Goal: Communication & Community: Share content

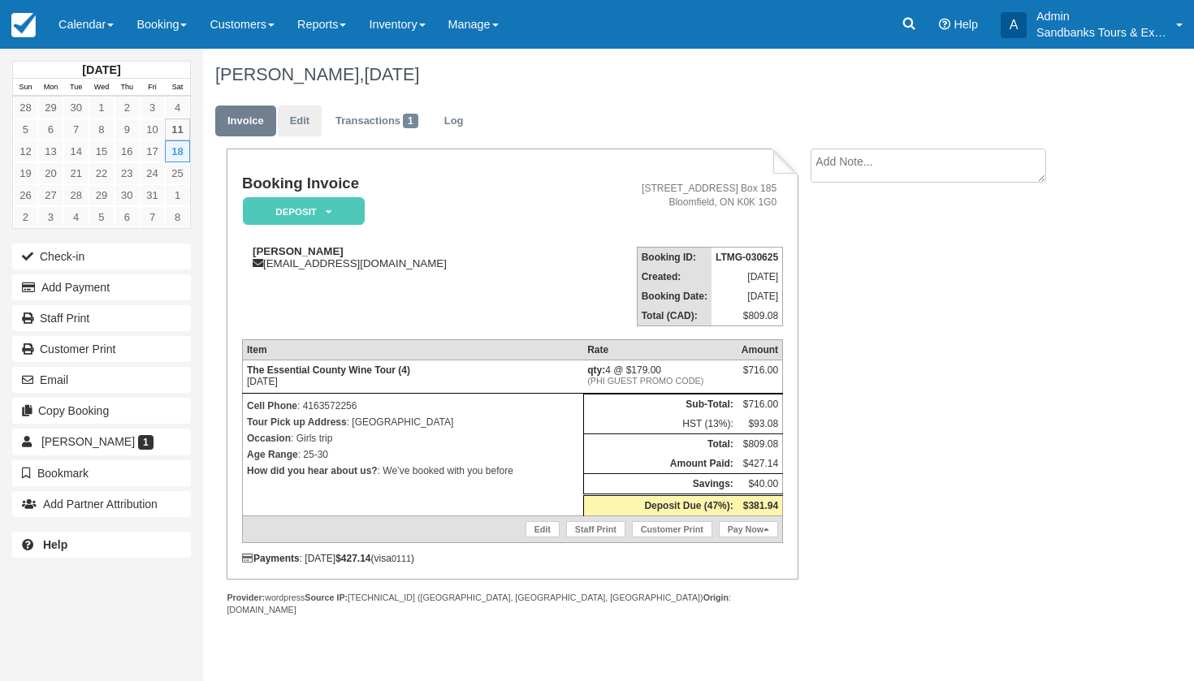
click at [293, 130] on link "Edit" at bounding box center [300, 122] width 44 height 32
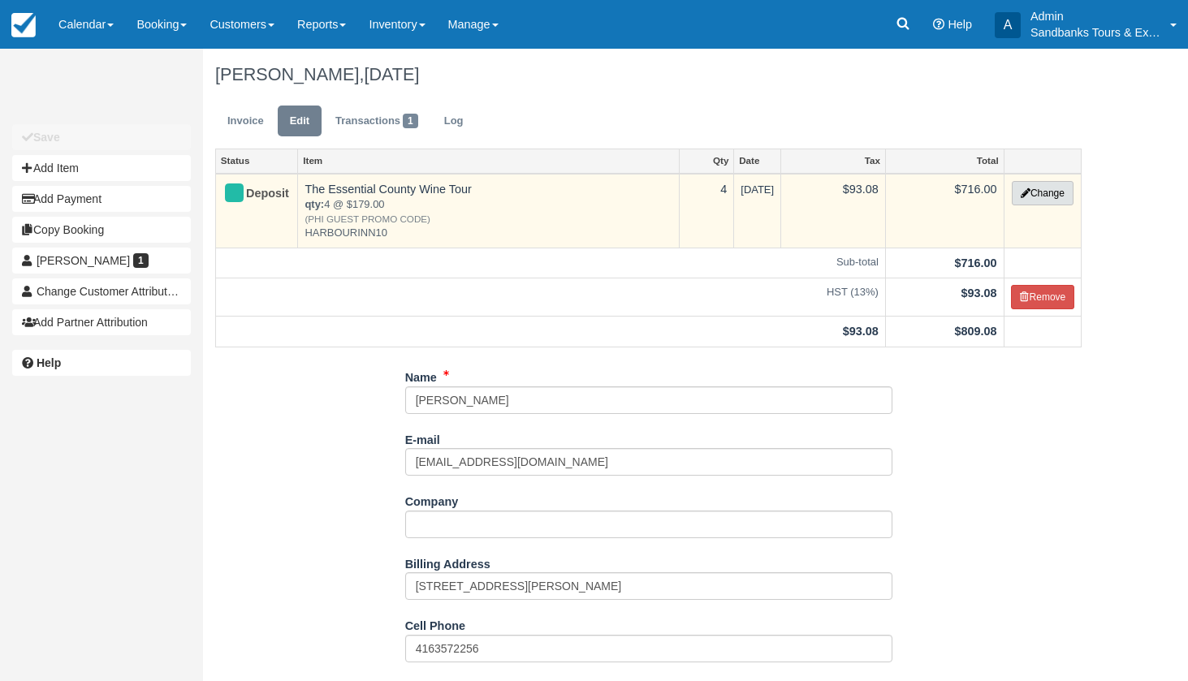
click at [1024, 195] on icon "button" at bounding box center [1026, 193] width 10 height 10
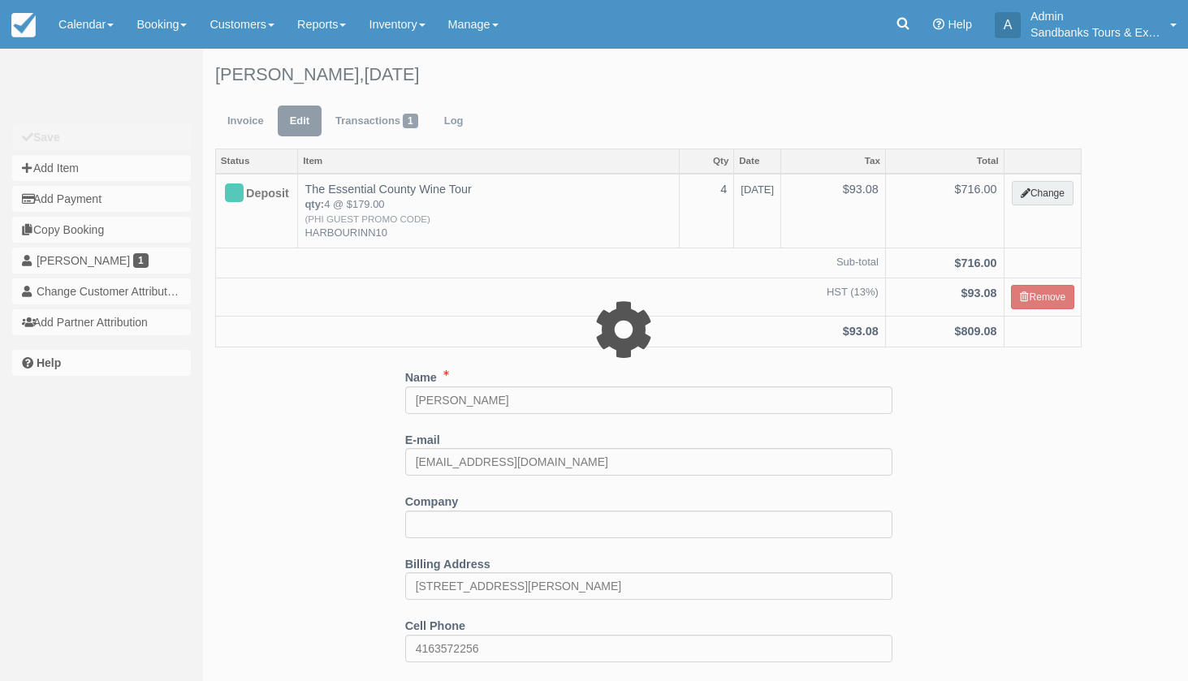
select select "2"
type input "716.00"
type input "HARBOURINN10"
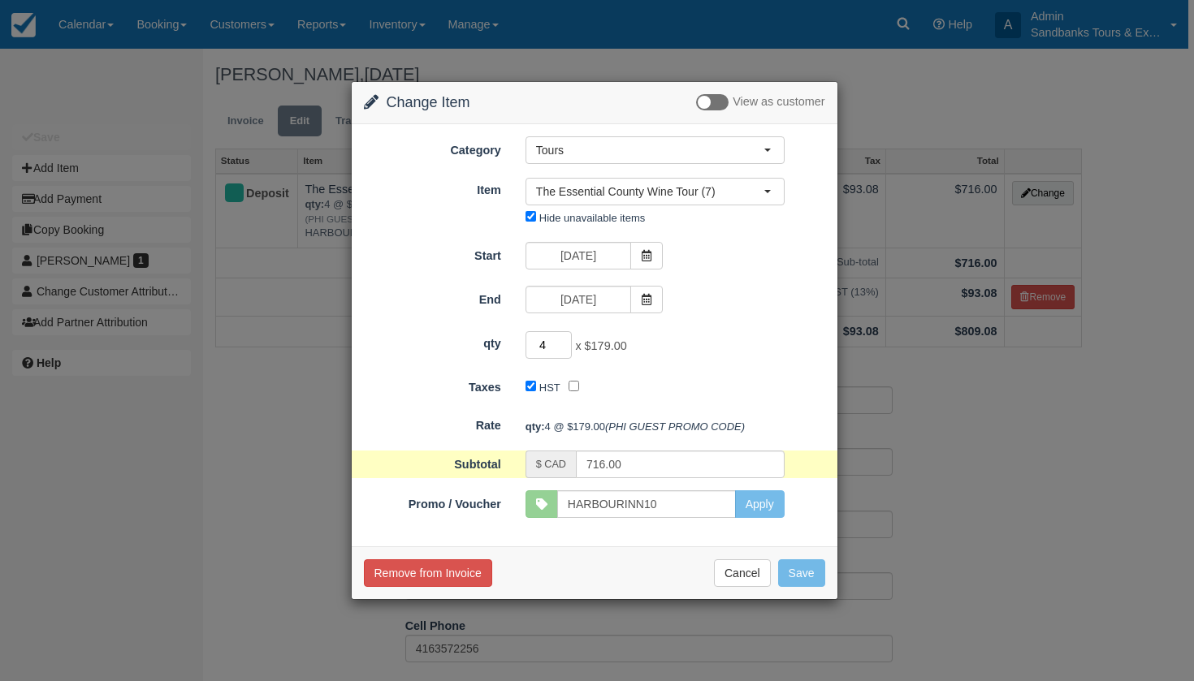
type input "3"
click at [568, 349] on input "3" at bounding box center [548, 345] width 47 height 28
type input "537.00"
click at [805, 574] on button "Save" at bounding box center [801, 574] width 47 height 28
checkbox input "false"
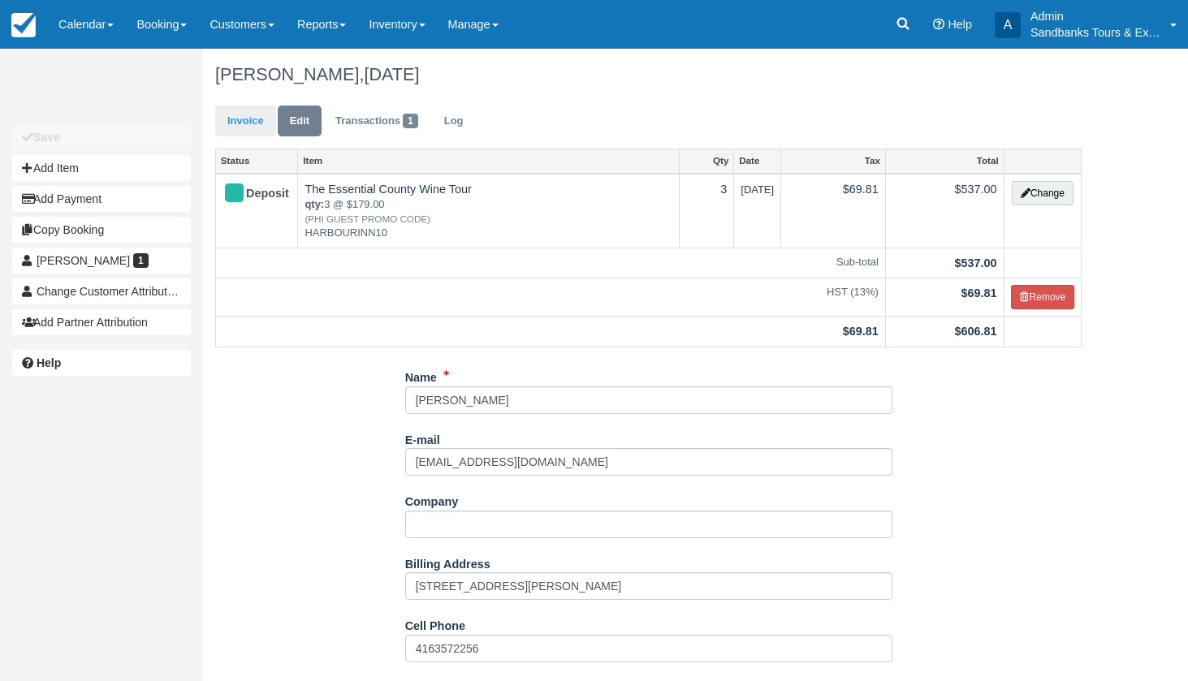
click at [243, 119] on link "Invoice" at bounding box center [245, 122] width 61 height 32
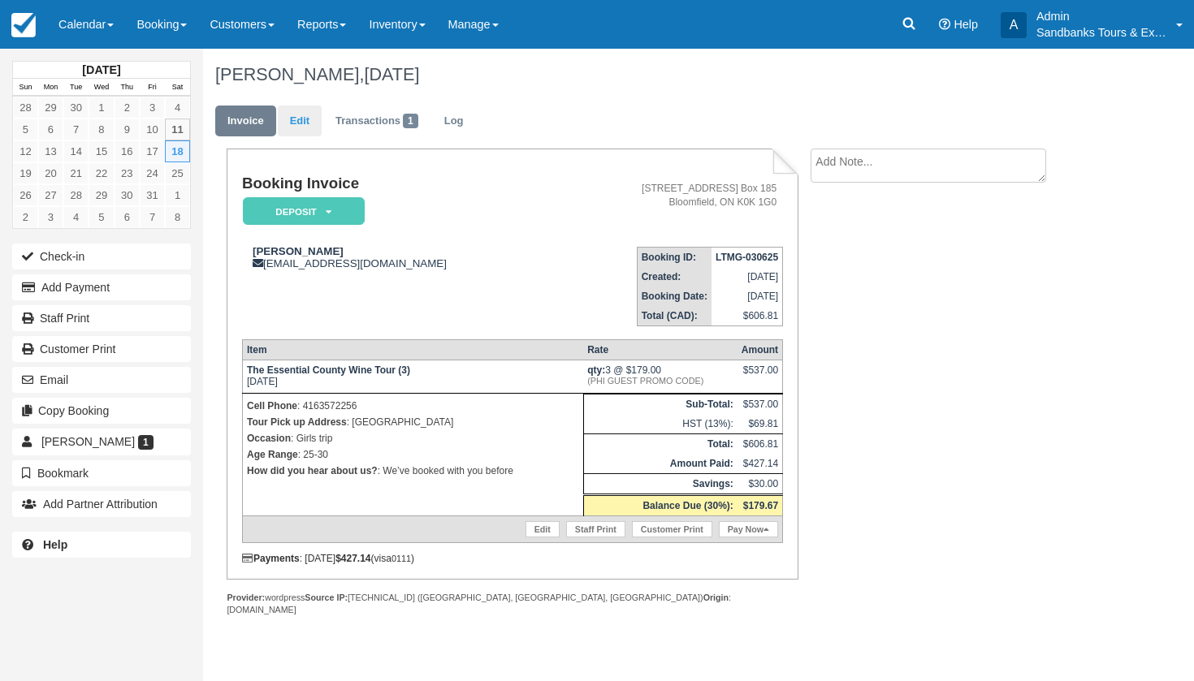
click at [296, 124] on link "Edit" at bounding box center [300, 122] width 44 height 32
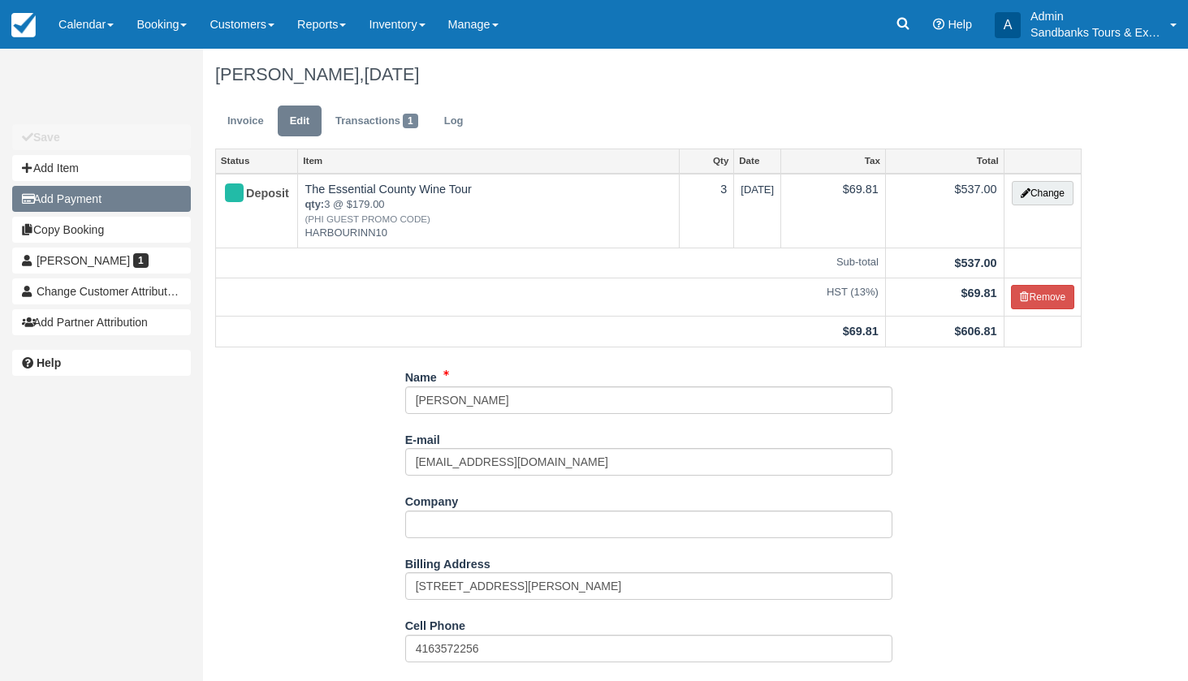
click at [87, 199] on button "Add Payment" at bounding box center [101, 199] width 179 height 26
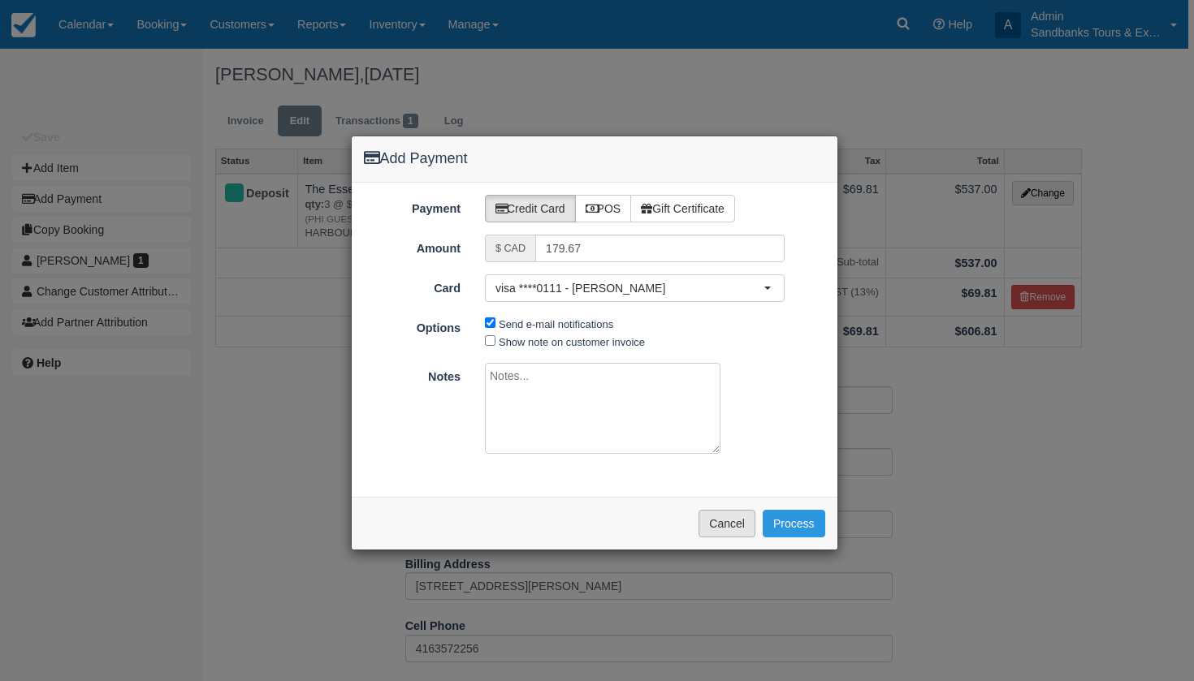
click at [724, 524] on button "Cancel" at bounding box center [726, 524] width 57 height 28
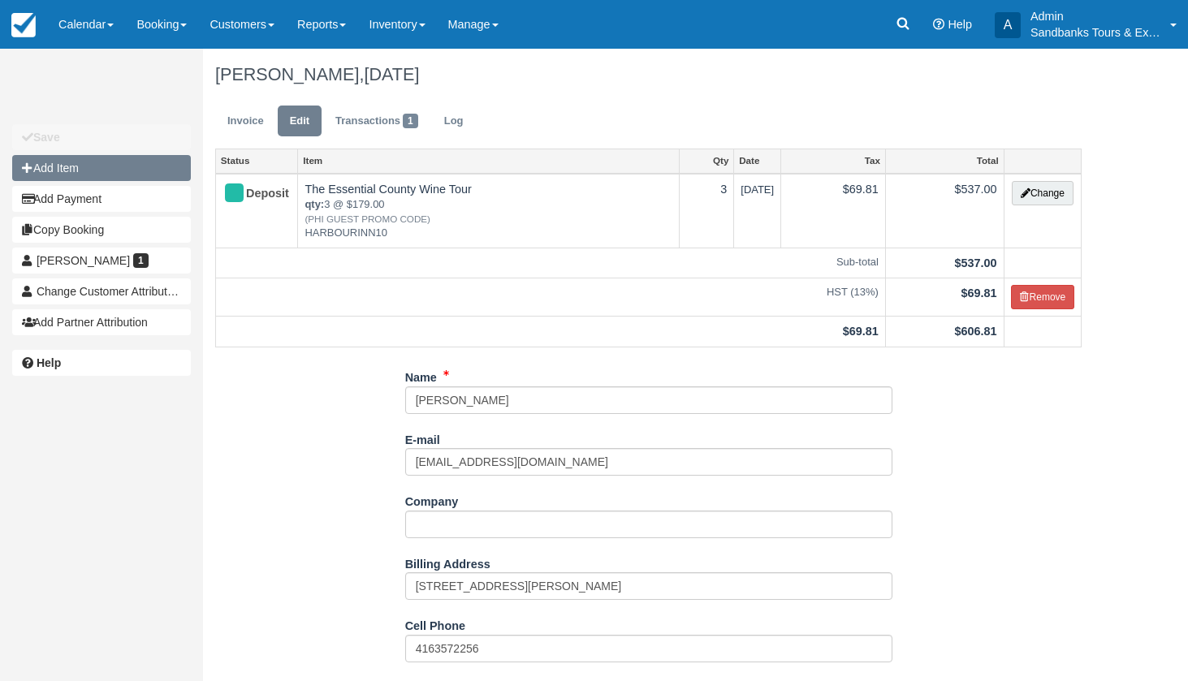
click at [102, 162] on button "Add Item" at bounding box center [101, 168] width 179 height 26
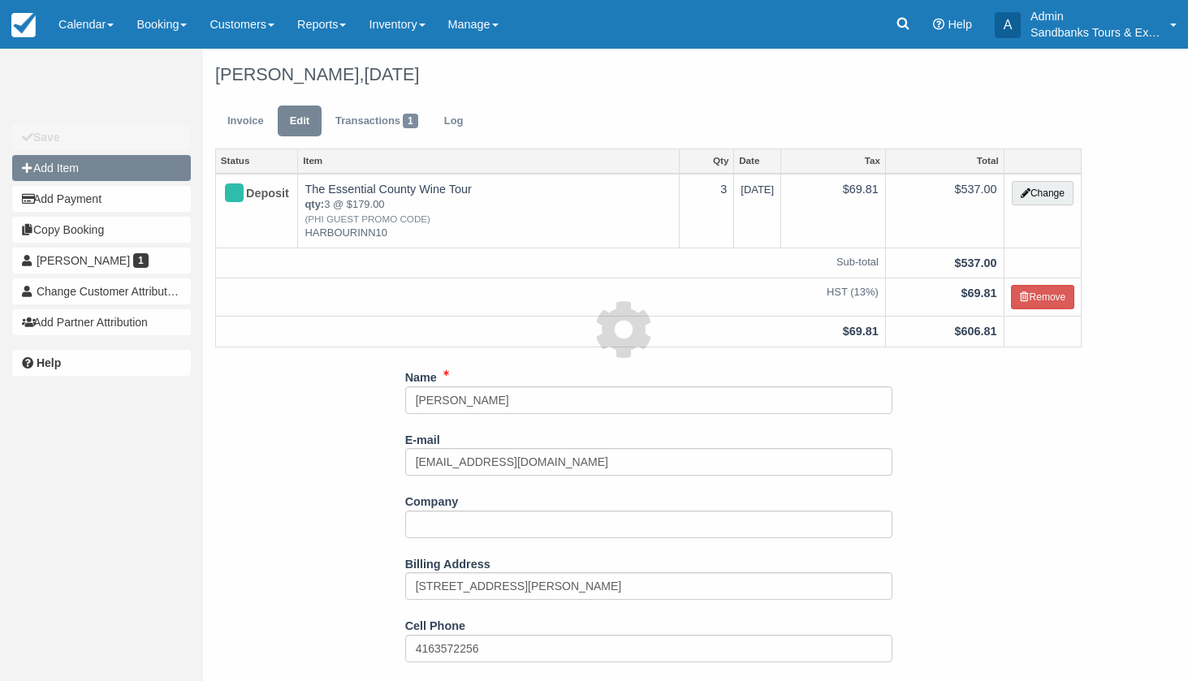
type input "0.00"
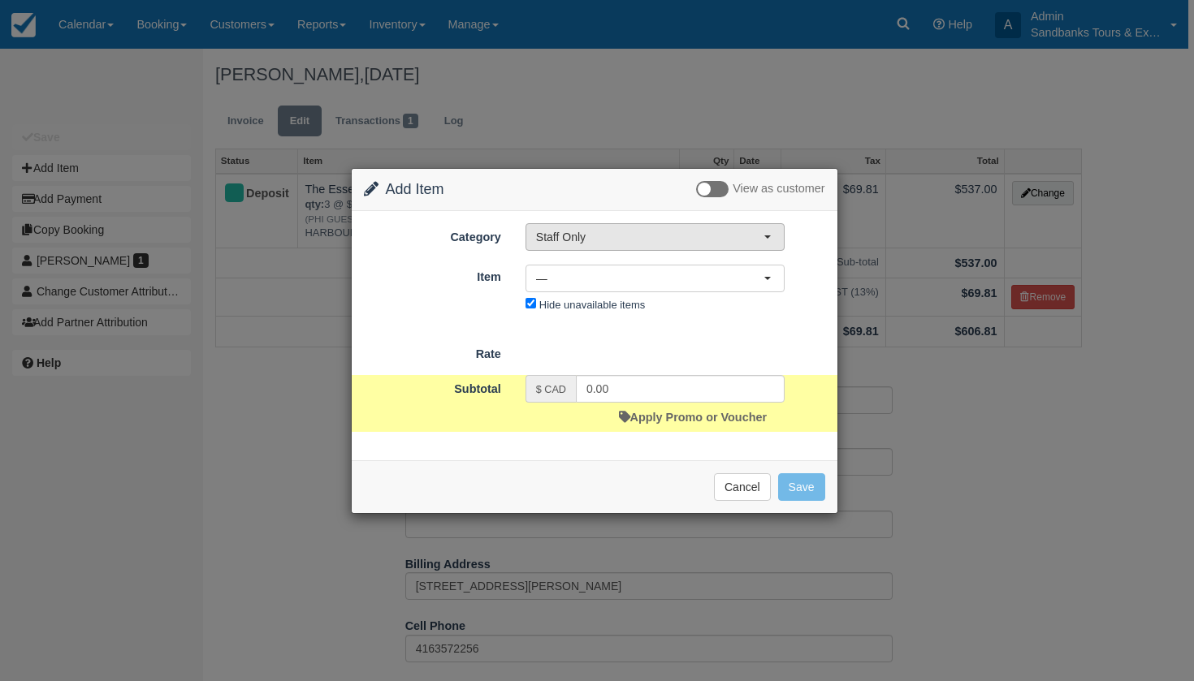
click at [588, 232] on span "Staff Only" at bounding box center [649, 237] width 227 height 16
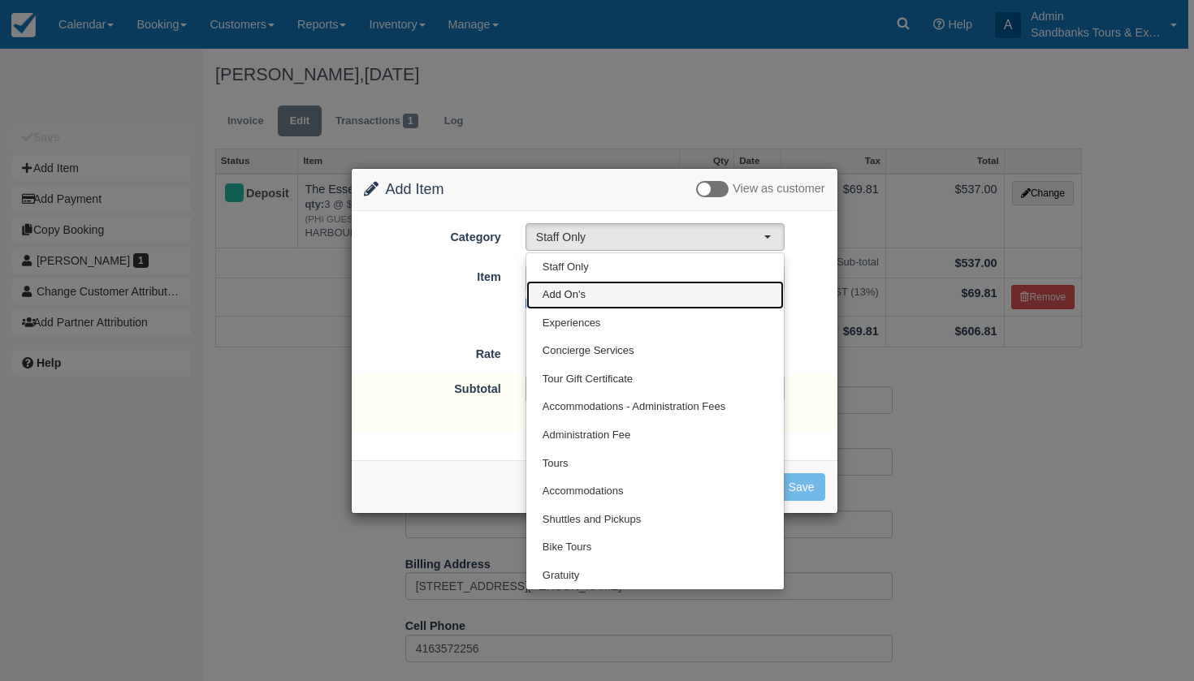
click at [599, 290] on link "Add On's" at bounding box center [654, 295] width 257 height 28
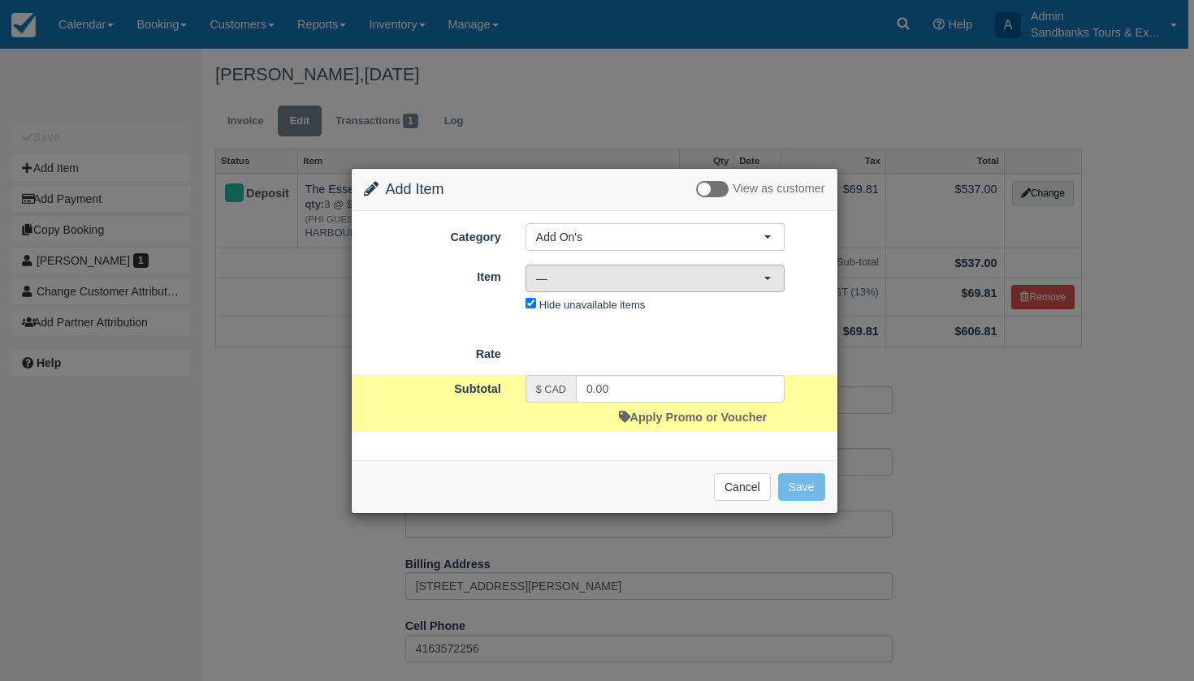
click at [594, 275] on span "—" at bounding box center [649, 278] width 227 height 16
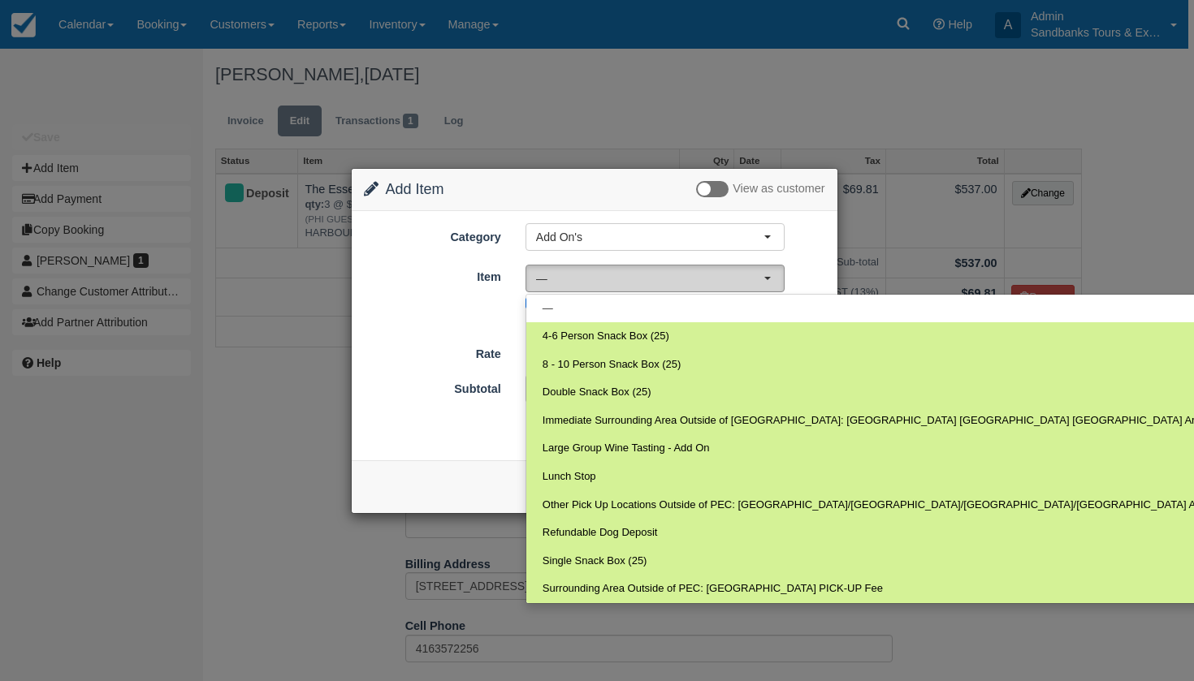
click at [626, 276] on span "—" at bounding box center [649, 278] width 227 height 16
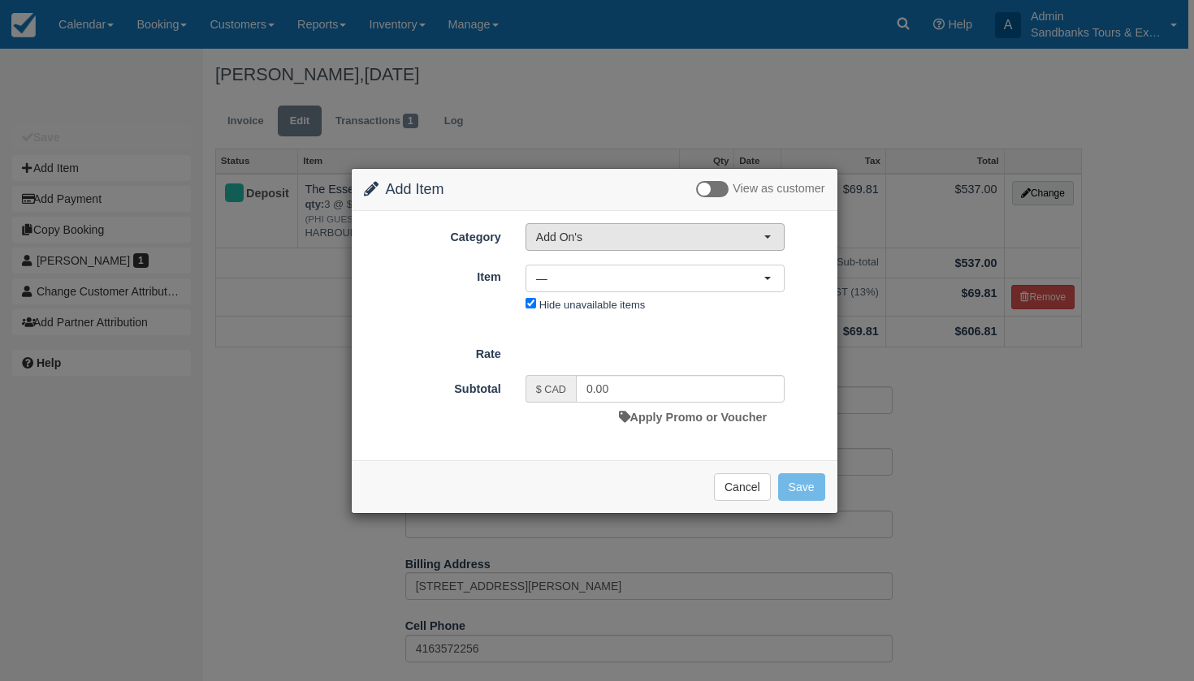
click at [624, 223] on button "Add On's" at bounding box center [654, 237] width 259 height 28
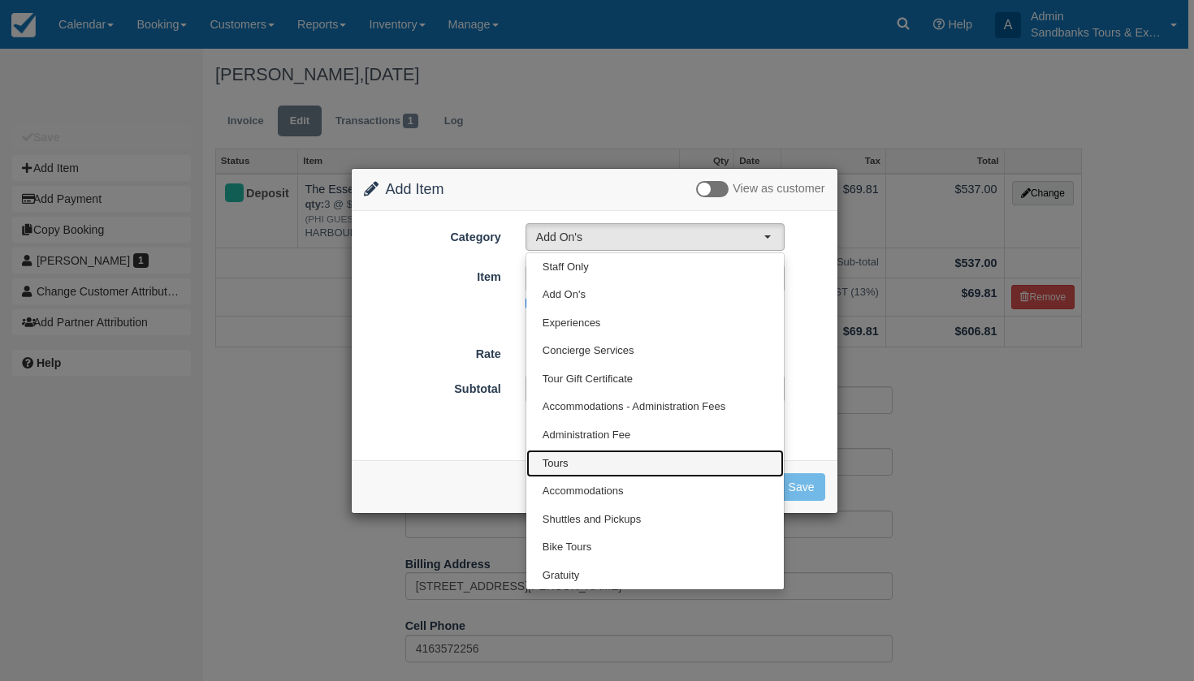
click at [582, 464] on link "Tours" at bounding box center [654, 464] width 257 height 28
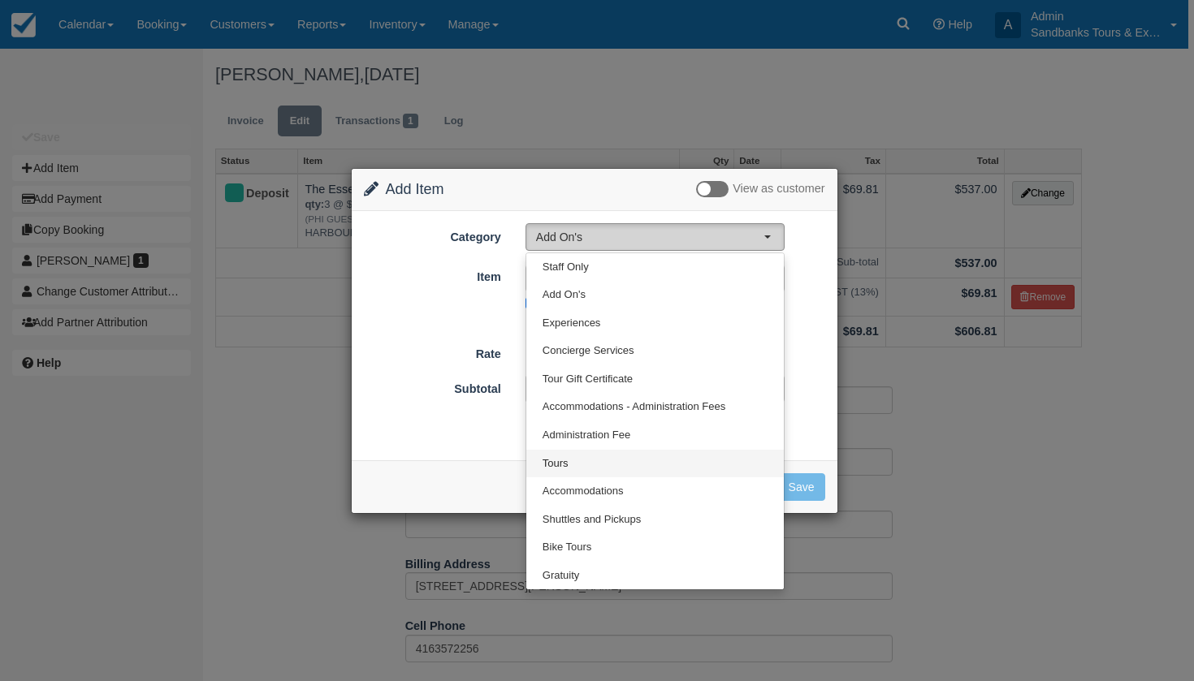
select select "2"
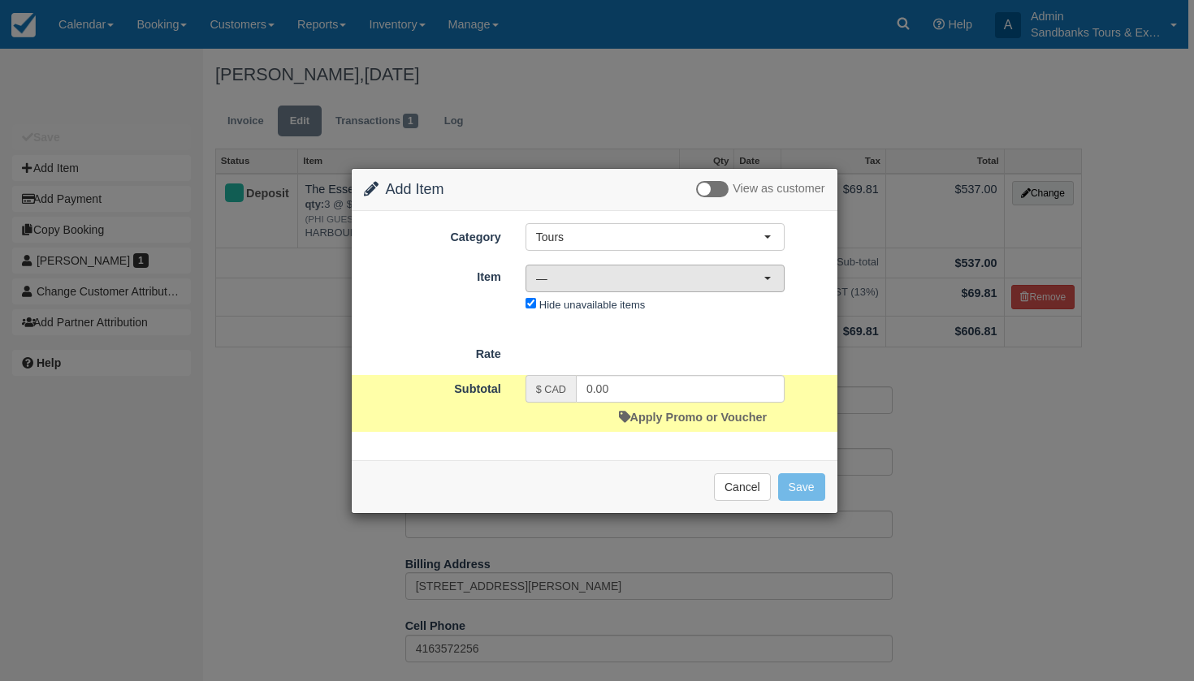
click at [616, 287] on button "—" at bounding box center [654, 279] width 259 height 28
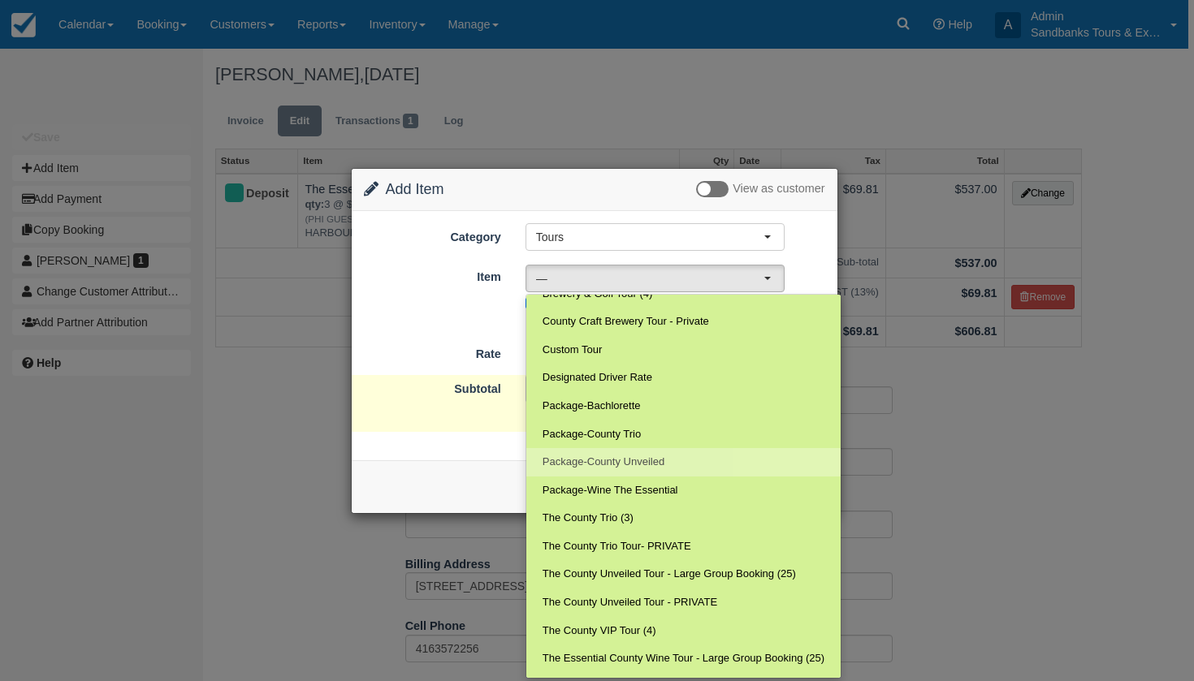
scroll to position [71, 0]
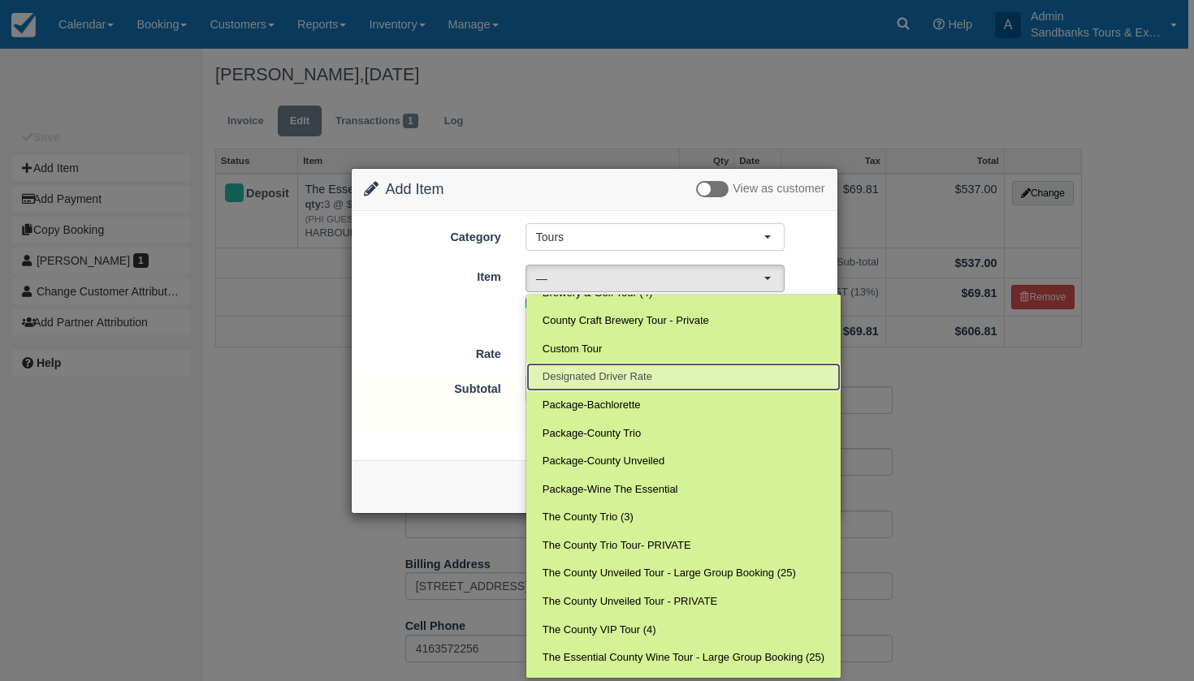
click at [634, 372] on span "Designated Driver Rate" at bounding box center [597, 377] width 110 height 15
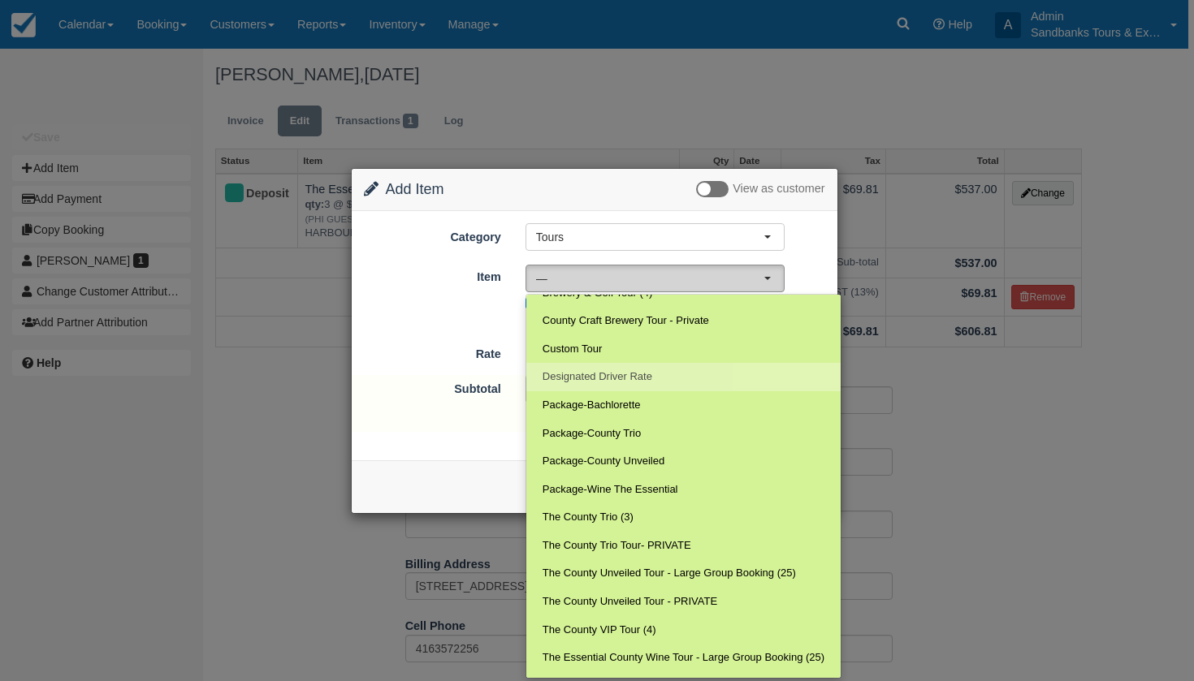
select select "76"
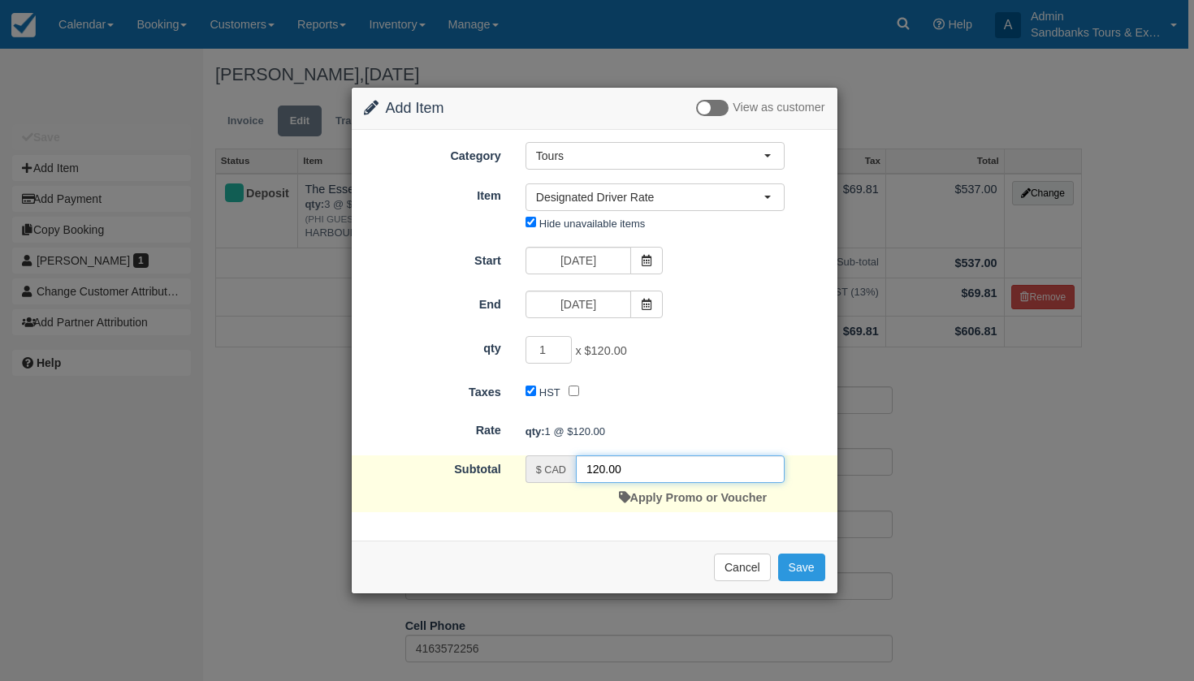
click at [600, 469] on input "120.00" at bounding box center [680, 470] width 209 height 28
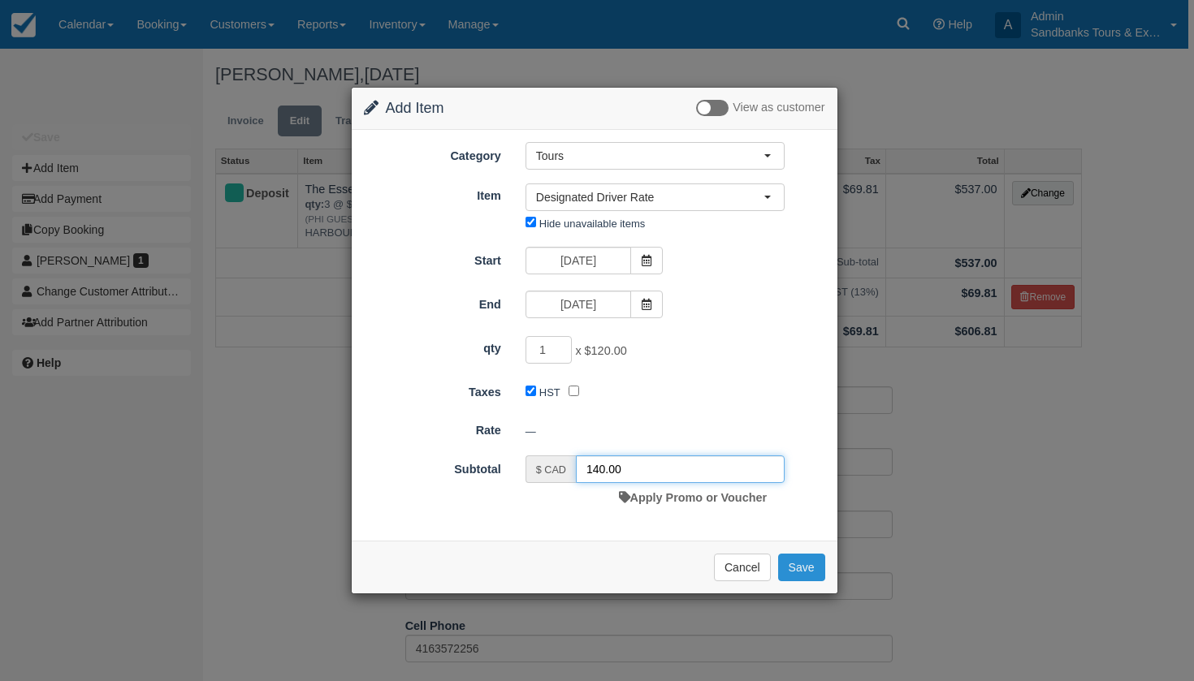
type input "140.00"
click at [815, 570] on button "Save" at bounding box center [801, 568] width 47 height 28
checkbox input "false"
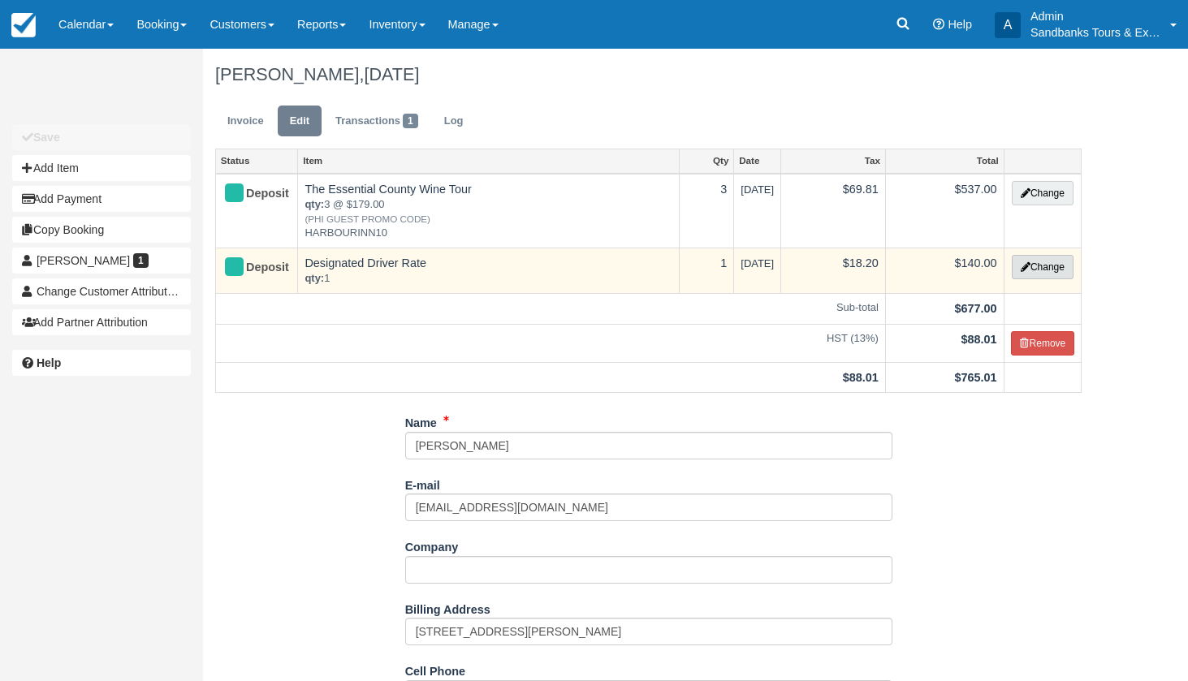
click at [1039, 274] on button "Change" at bounding box center [1043, 267] width 62 height 24
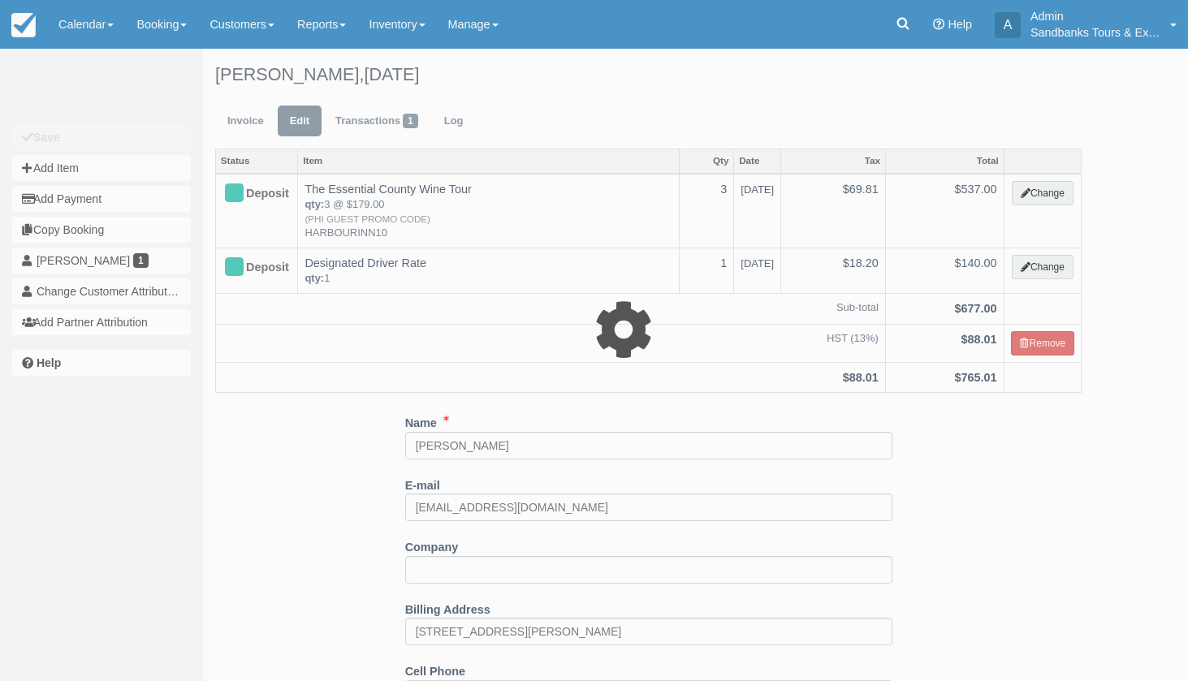
select select "2"
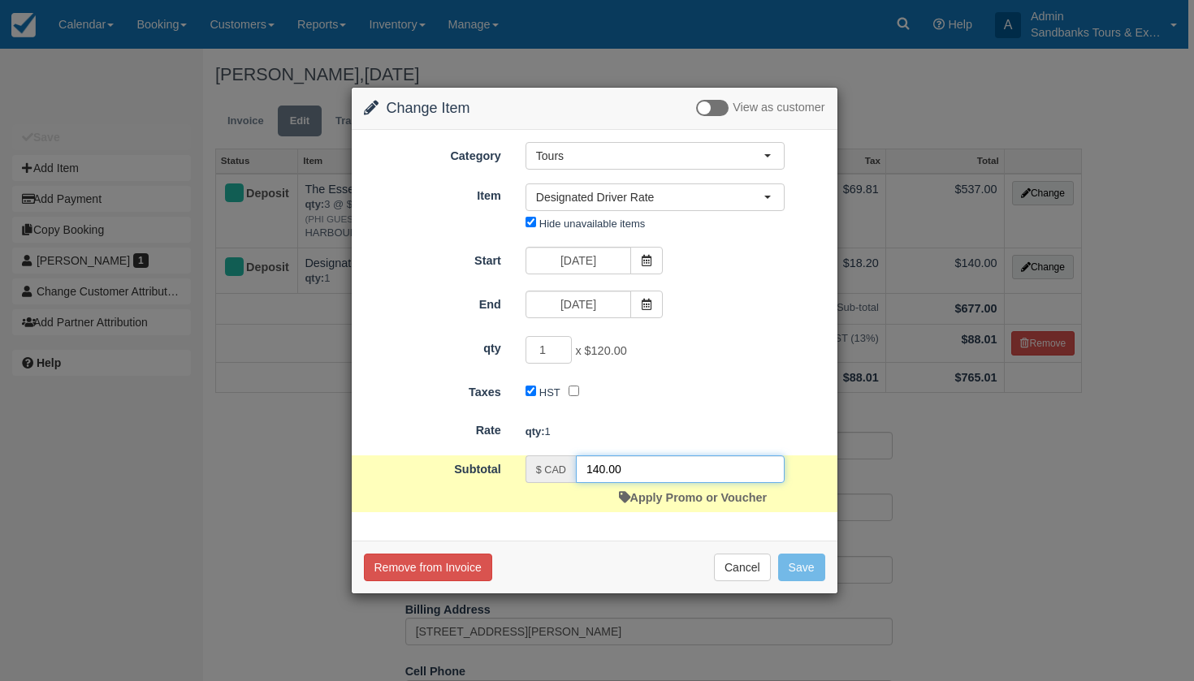
click at [604, 476] on input "140.00" at bounding box center [680, 470] width 209 height 28
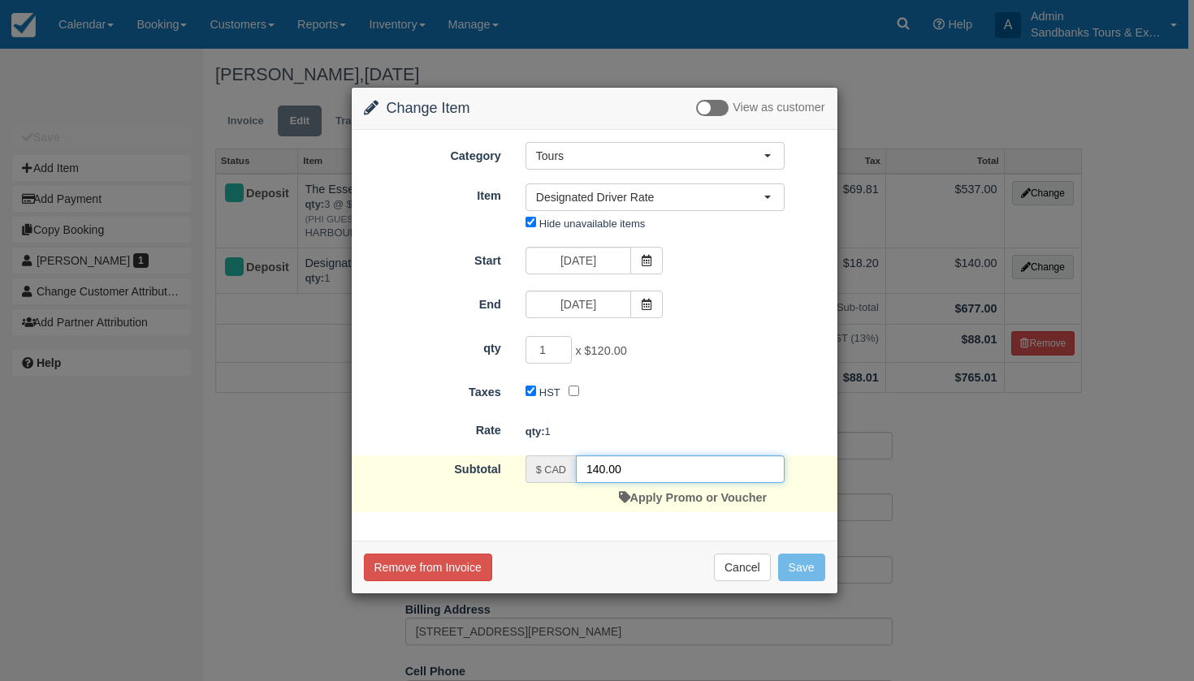
click at [603, 473] on input "140.00" at bounding box center [680, 470] width 209 height 28
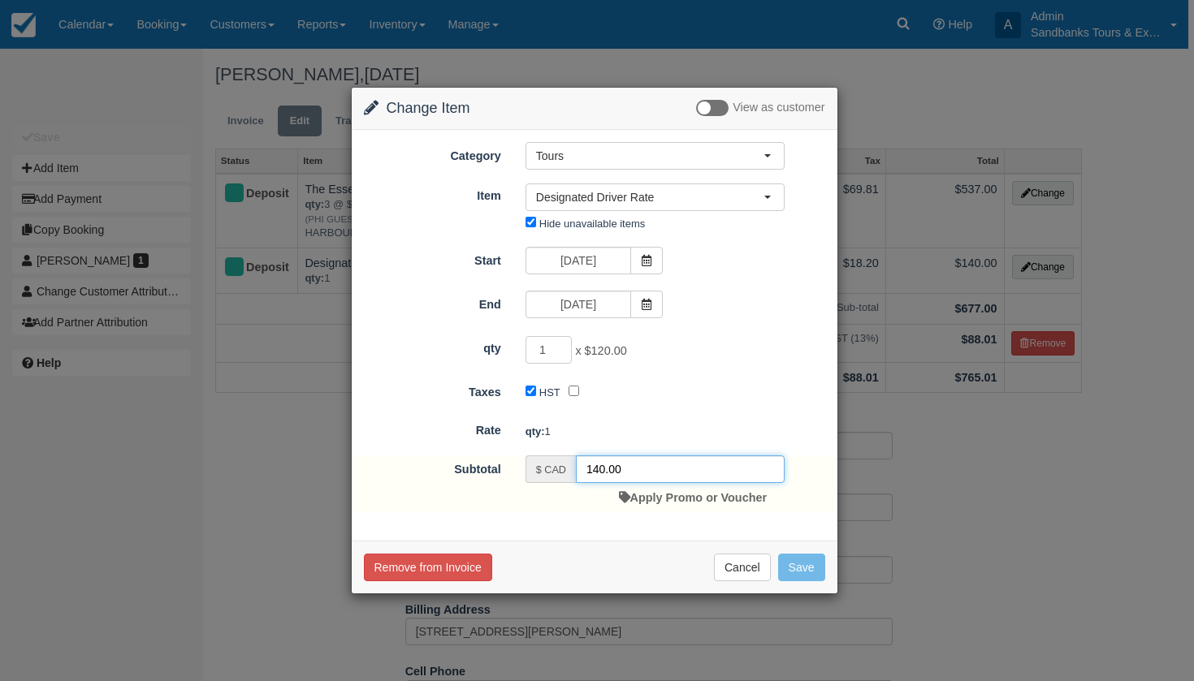
click at [602, 473] on input "140.00" at bounding box center [680, 470] width 209 height 28
click at [599, 471] on input "140.00" at bounding box center [680, 470] width 209 height 28
type input "120.00"
click at [802, 568] on button "Save" at bounding box center [801, 568] width 47 height 28
checkbox input "false"
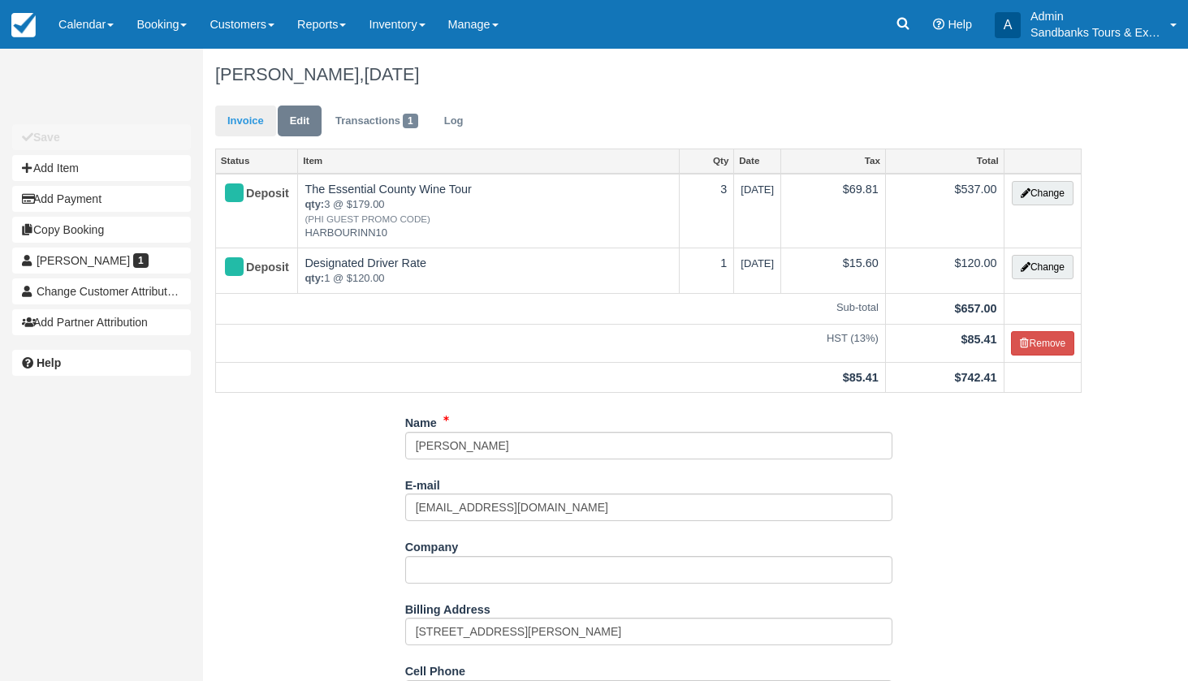
click at [245, 113] on link "Invoice" at bounding box center [245, 122] width 61 height 32
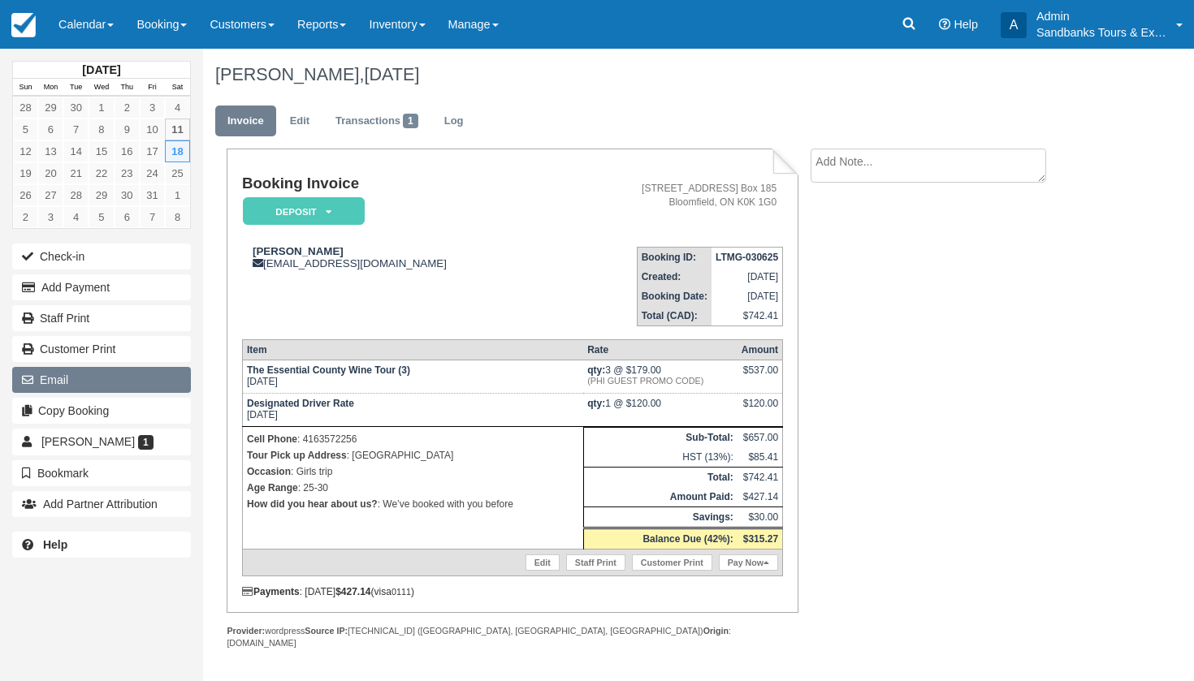
click at [82, 371] on button "Email" at bounding box center [101, 380] width 179 height 26
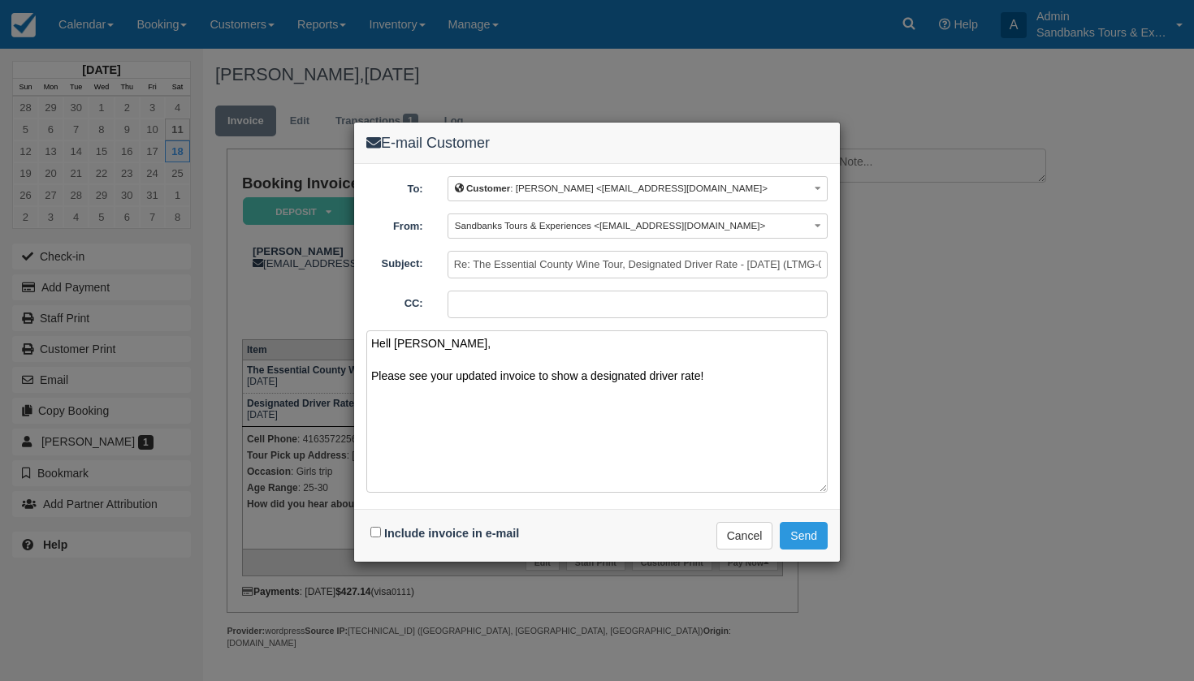
click at [391, 342] on textarea "Hell [PERSON_NAME], Please see your updated invoice to show a designated driver…" at bounding box center [596, 412] width 461 height 162
click at [712, 378] on textarea "Hello [PERSON_NAME], Please see your updated invoice to show a designated drive…" at bounding box center [596, 412] width 461 height 162
click at [584, 389] on textarea "Hello [PERSON_NAME], Please see your updated invoice to show a designated drive…" at bounding box center [596, 412] width 461 height 162
click at [702, 390] on textarea "Hello [PERSON_NAME], Please see your updated invoice to show a designated drive…" at bounding box center [596, 412] width 461 height 162
click at [788, 392] on textarea "Hello Stephanie, Please see your updated invoice to show a designated driver ra…" at bounding box center [596, 412] width 461 height 162
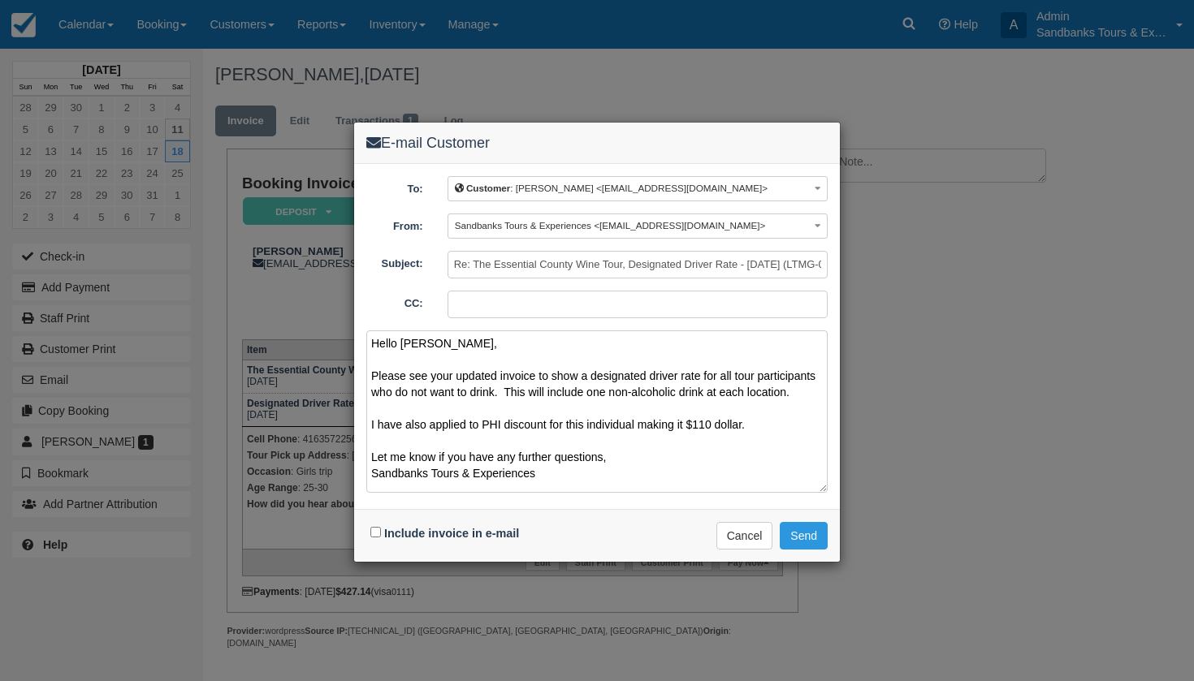
type textarea "Hello Stephanie, Please see your updated invoice to show a designated driver ra…"
click at [375, 531] on input "Include invoice in e-mail" at bounding box center [375, 532] width 11 height 11
checkbox input "true"
drag, startPoint x: 553, startPoint y: 471, endPoint x: 340, endPoint y: 335, distance: 252.3
click at [340, 335] on div "E-mail Customer To: Customer : [PERSON_NAME] <[EMAIL_ADDRESS][DOMAIN_NAME]> Cus…" at bounding box center [597, 340] width 1194 height 681
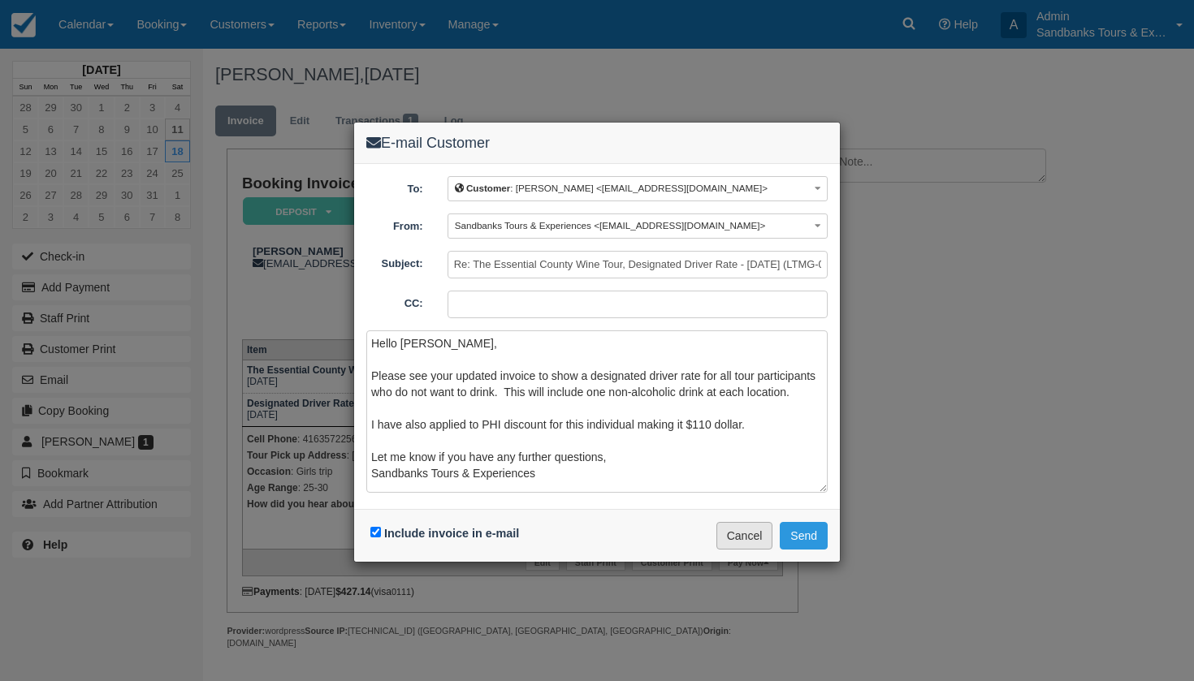
click at [744, 532] on button "Cancel" at bounding box center [744, 536] width 57 height 28
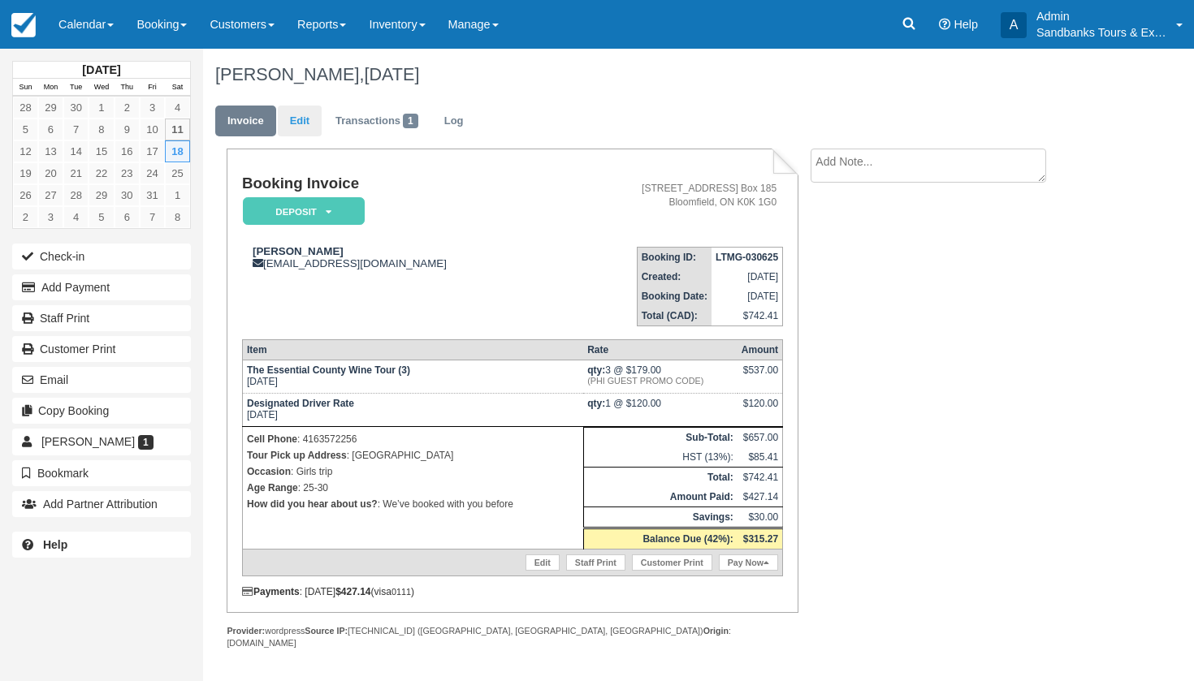
click at [306, 120] on link "Edit" at bounding box center [300, 122] width 44 height 32
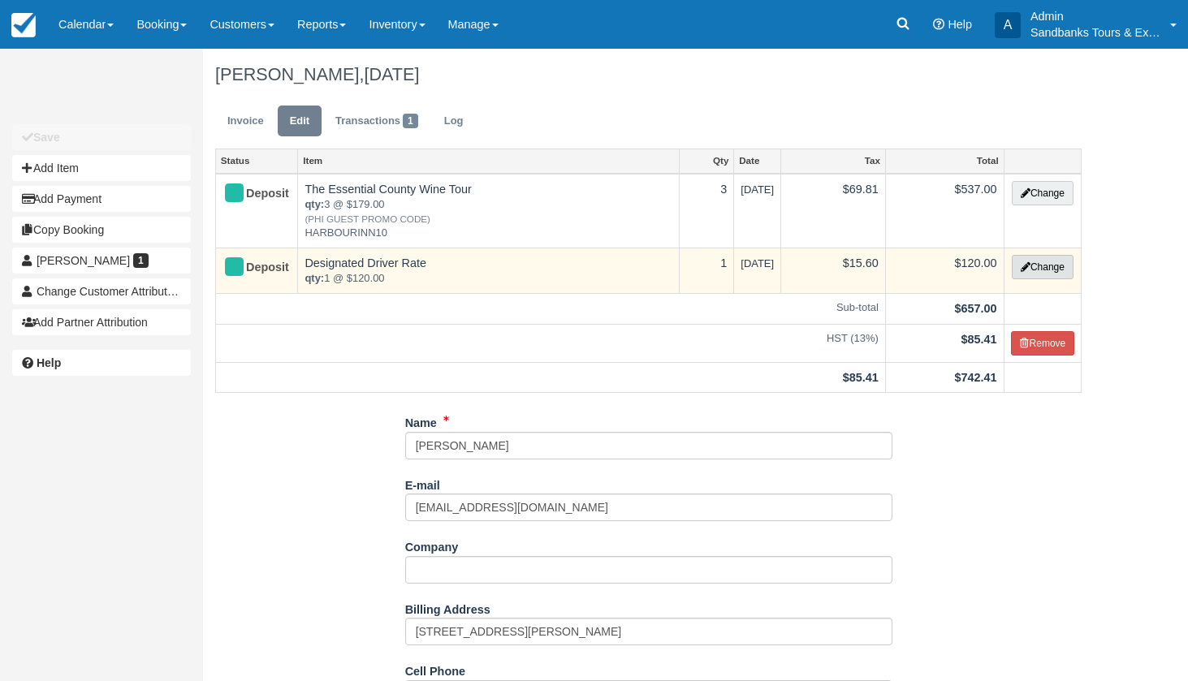
click at [1043, 274] on button "Change" at bounding box center [1043, 267] width 62 height 24
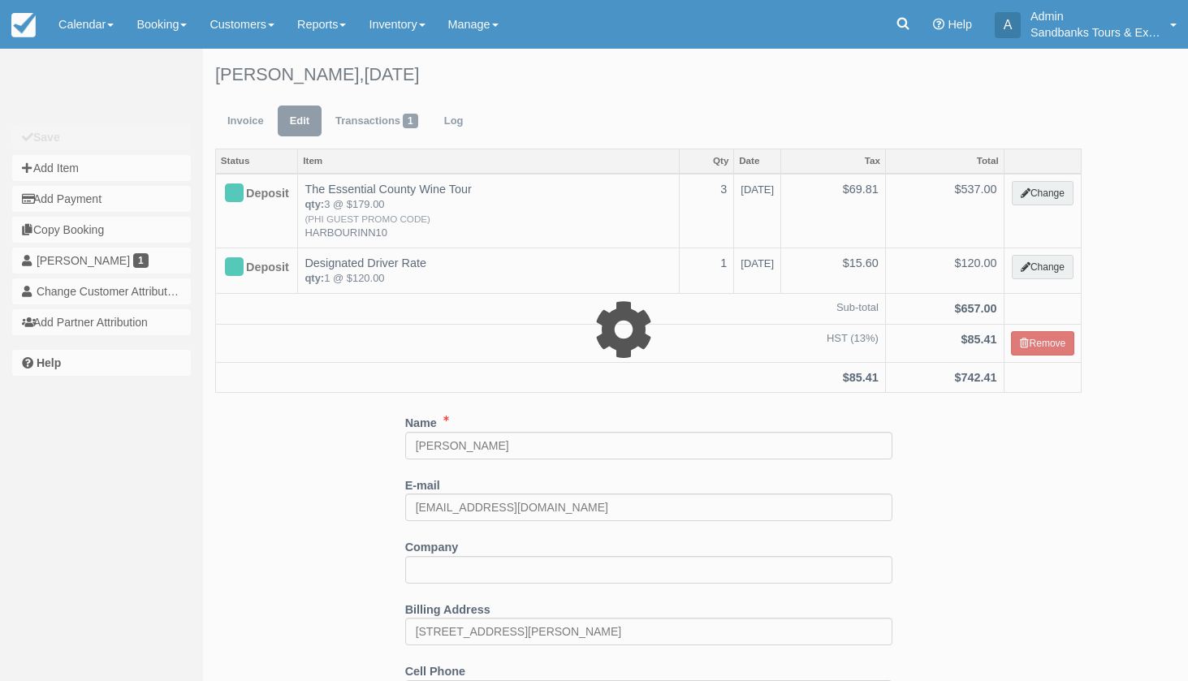
select select "2"
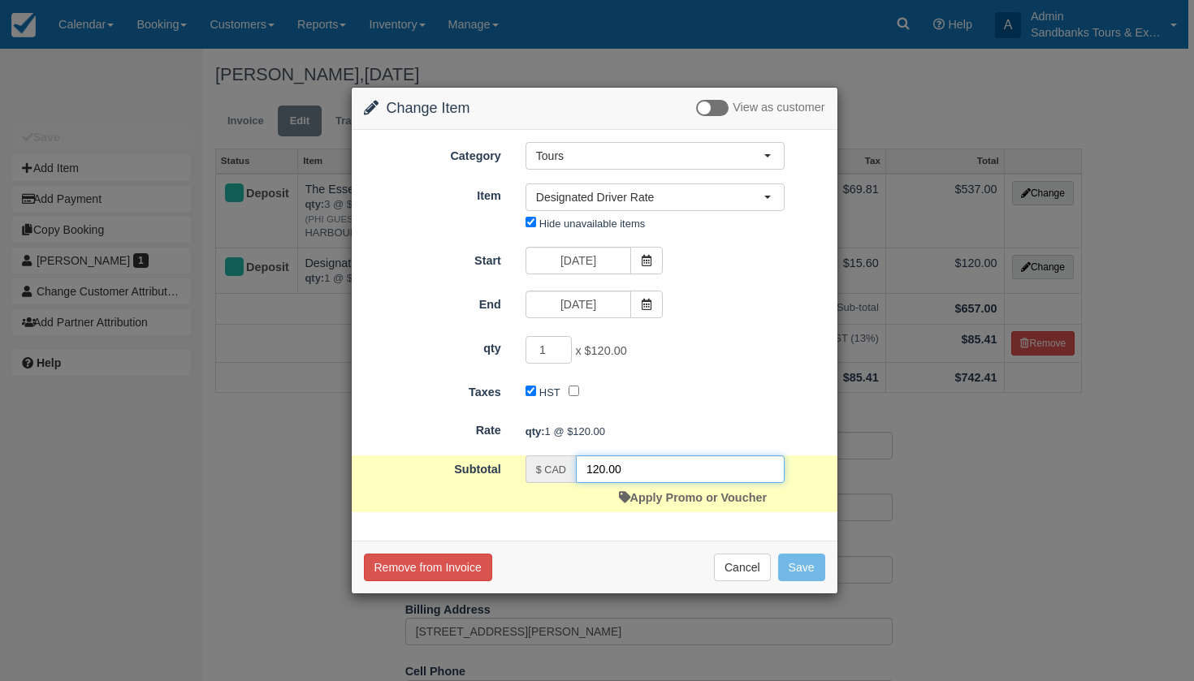
click at [599, 467] on input "120.00" at bounding box center [680, 470] width 209 height 28
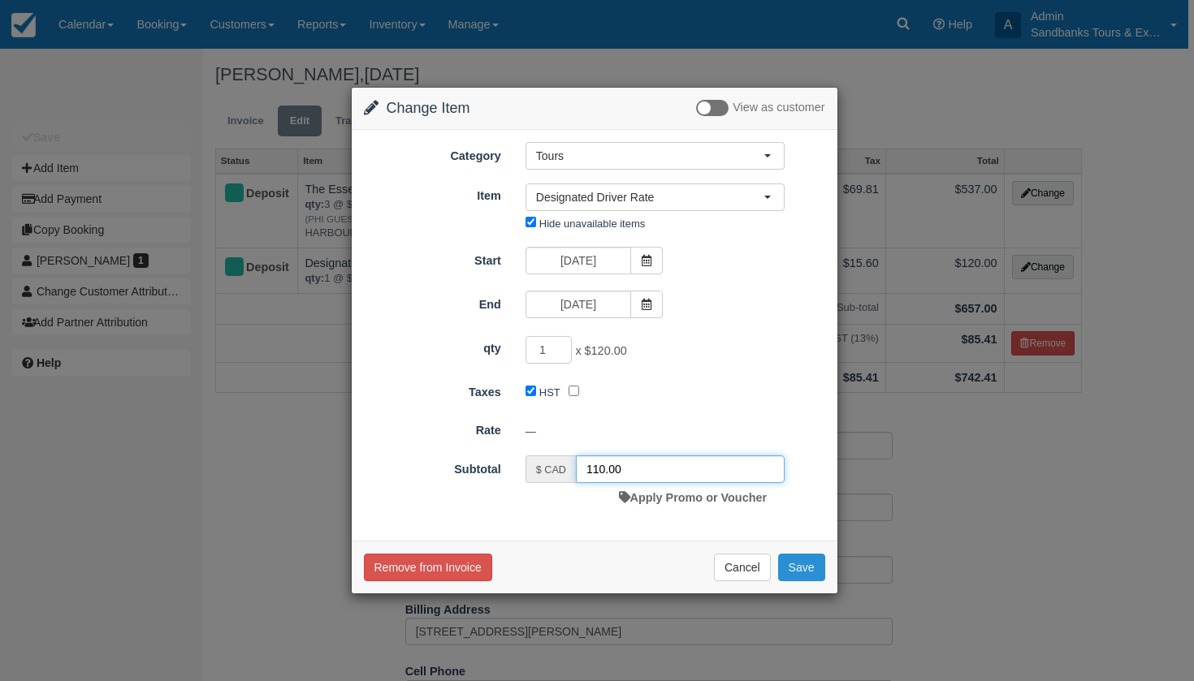
type input "110.00"
click at [810, 560] on button "Save" at bounding box center [801, 568] width 47 height 28
checkbox input "false"
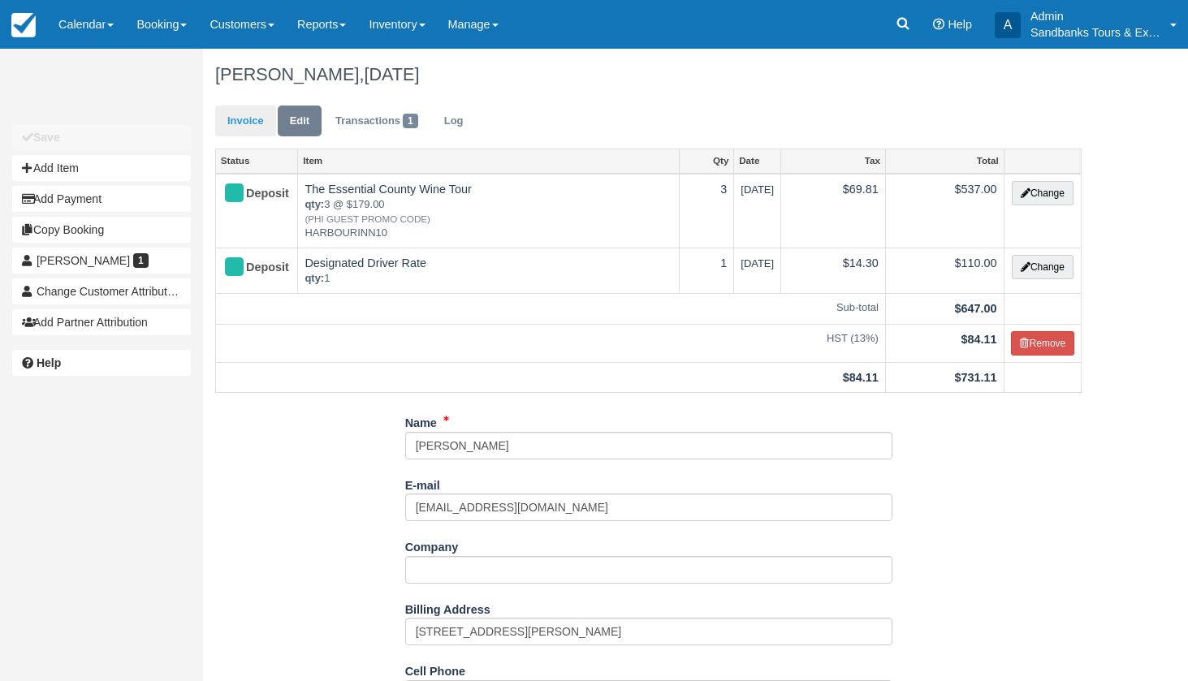
click at [244, 124] on link "Invoice" at bounding box center [245, 122] width 61 height 32
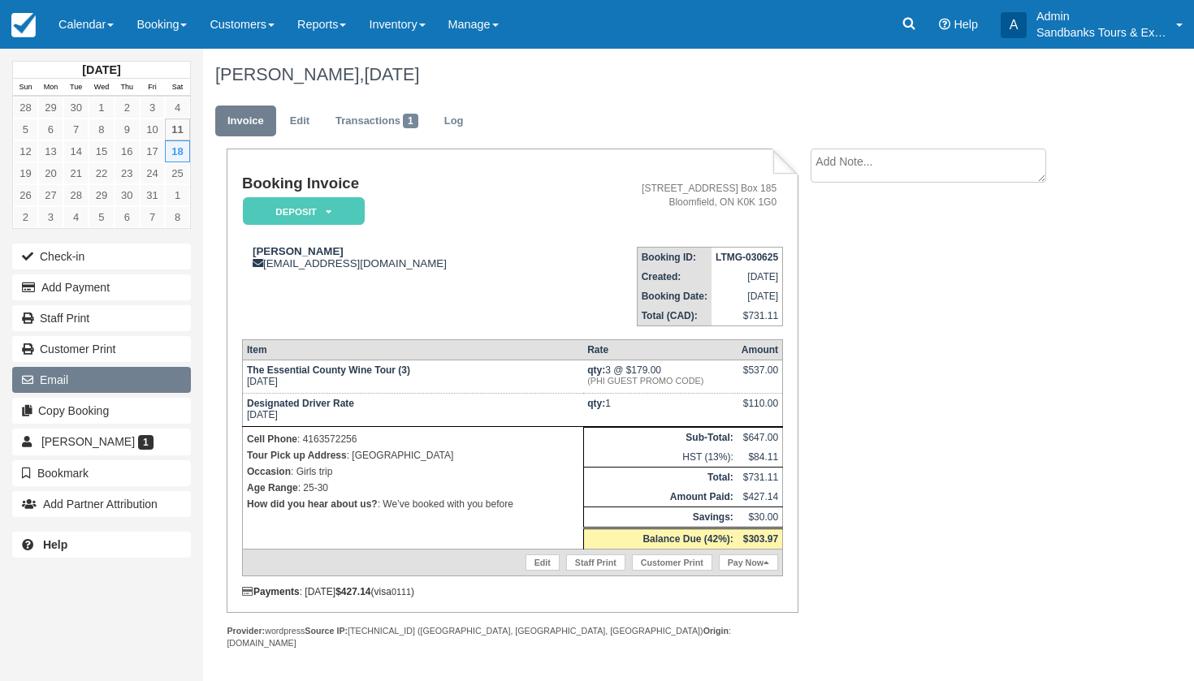
click at [66, 383] on button "Email" at bounding box center [101, 380] width 179 height 26
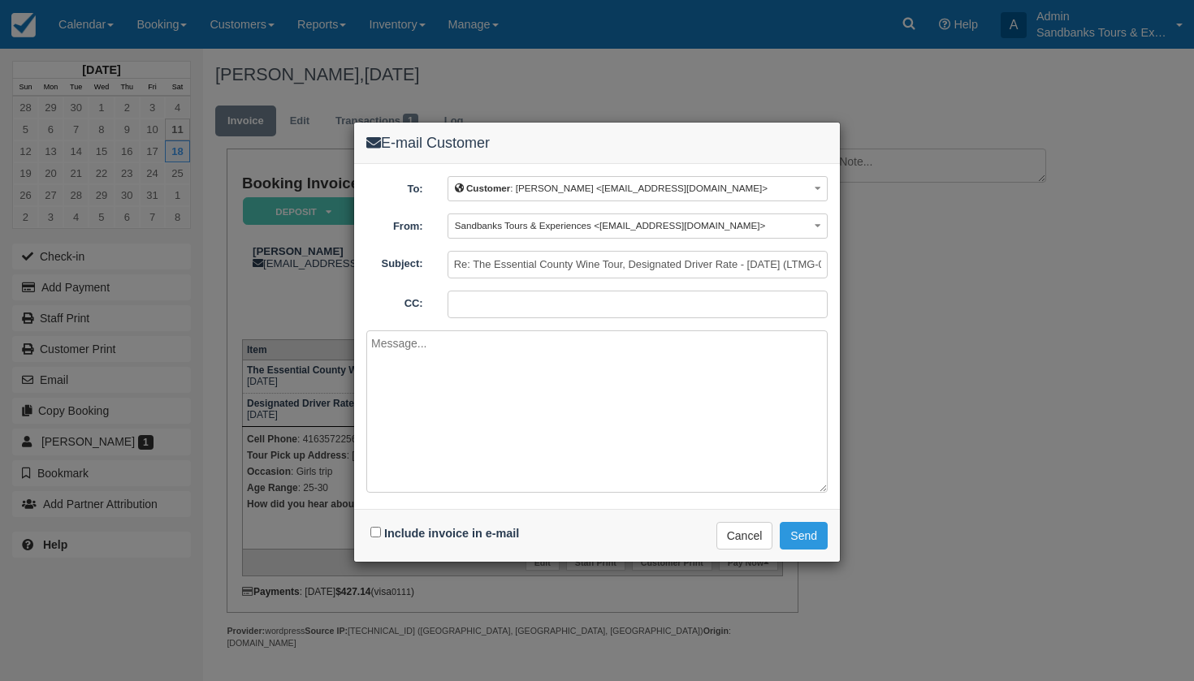
click at [429, 363] on textarea at bounding box center [596, 412] width 461 height 162
paste textarea "Hello [PERSON_NAME], Please see your updated invoice to show a designated drive…"
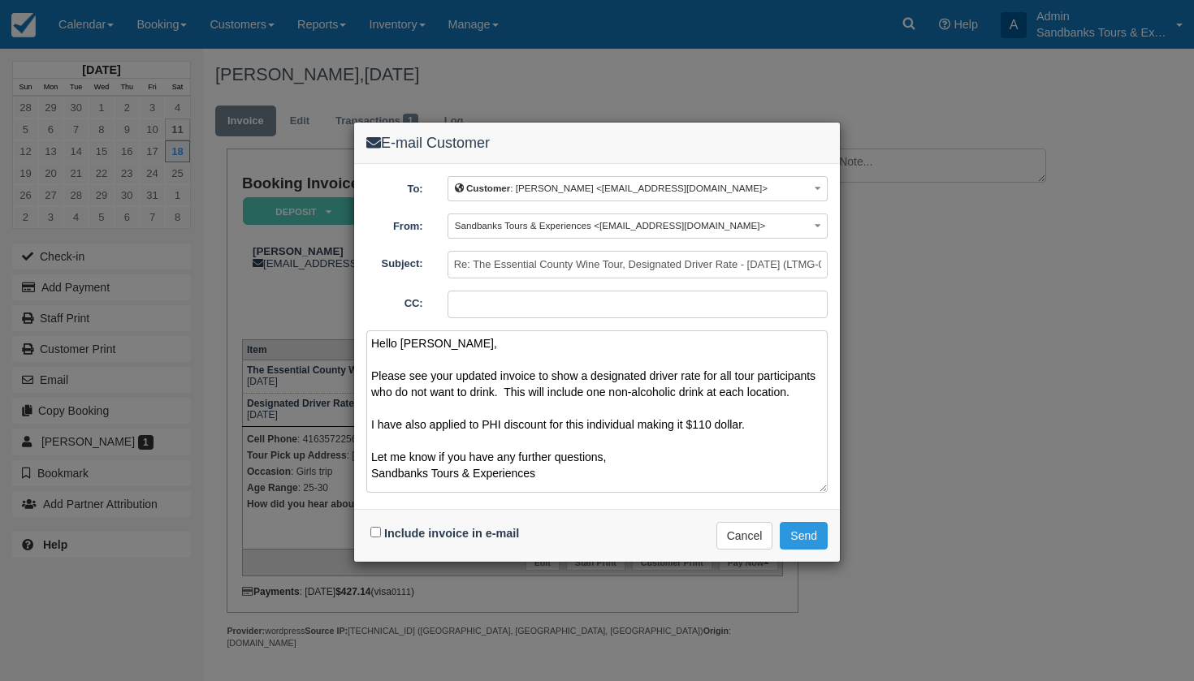
type textarea "Hello Stephanie, Please see your updated invoice to show a designated driver ra…"
click at [376, 530] on input "Include invoice in e-mail" at bounding box center [375, 532] width 11 height 11
checkbox input "true"
click at [806, 537] on button "Send" at bounding box center [804, 536] width 48 height 28
